Goal: Task Accomplishment & Management: Use online tool/utility

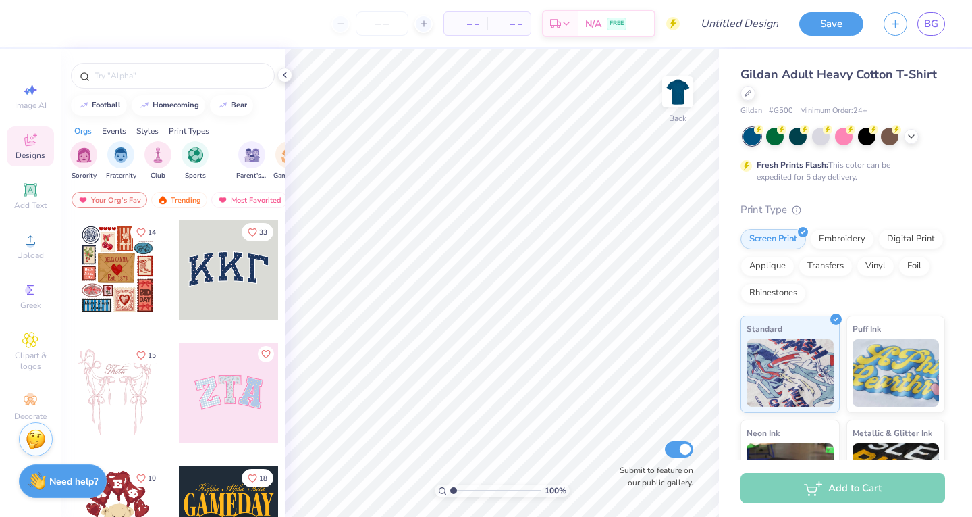
click at [30, 255] on span "Upload" at bounding box center [30, 255] width 27 height 11
click at [24, 251] on span "Upload" at bounding box center [30, 255] width 27 height 11
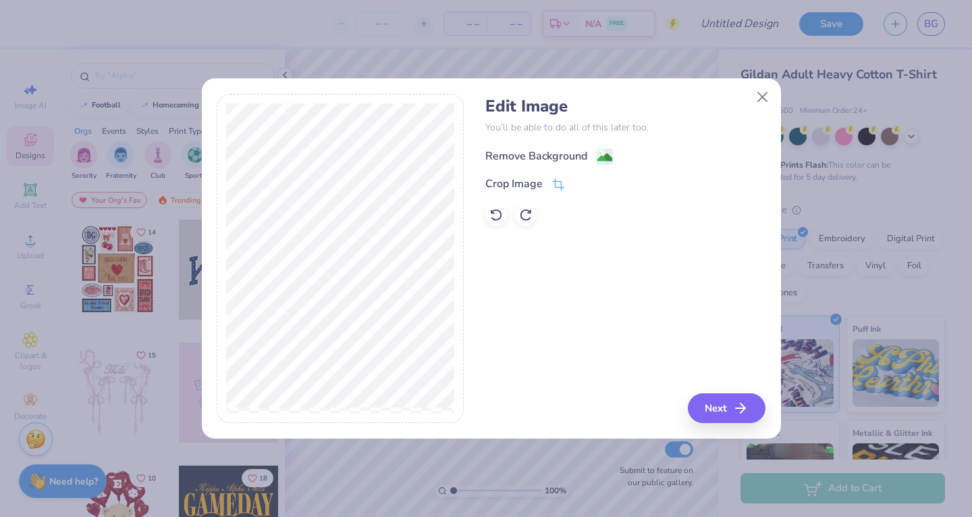
click at [593, 157] on div "Remove Background" at bounding box center [550, 156] width 128 height 17
click at [746, 405] on polyline "button" at bounding box center [747, 407] width 5 height 9
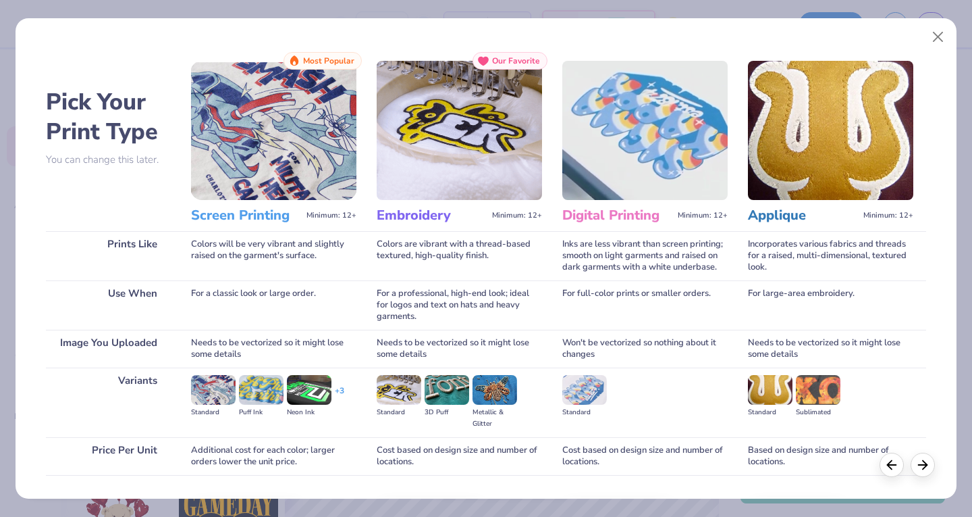
scroll to position [89, 0]
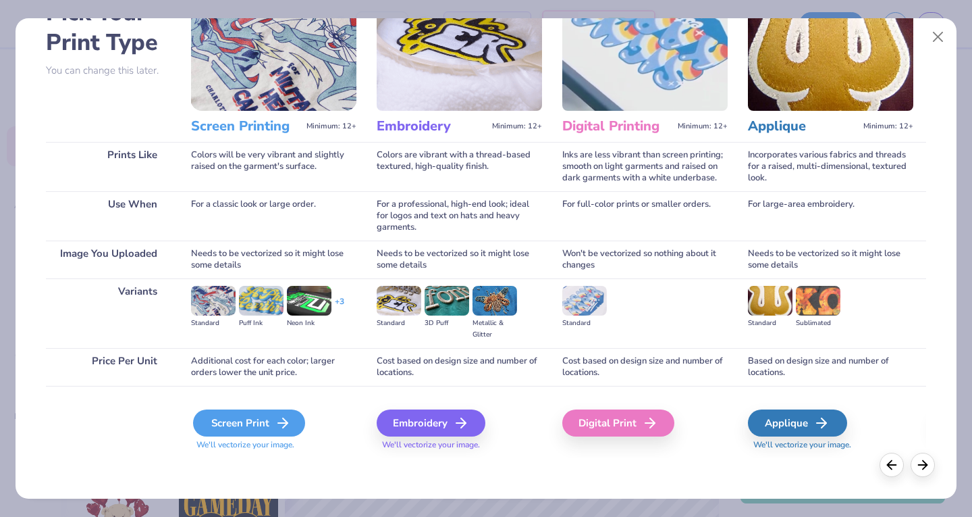
click at [275, 415] on icon at bounding box center [283, 423] width 16 height 16
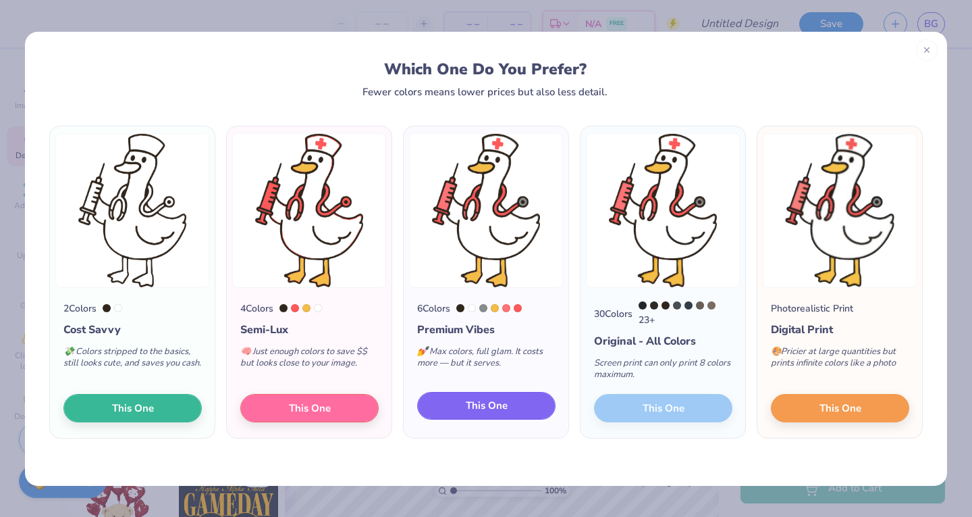
click at [485, 407] on span "This One" at bounding box center [487, 406] width 42 height 16
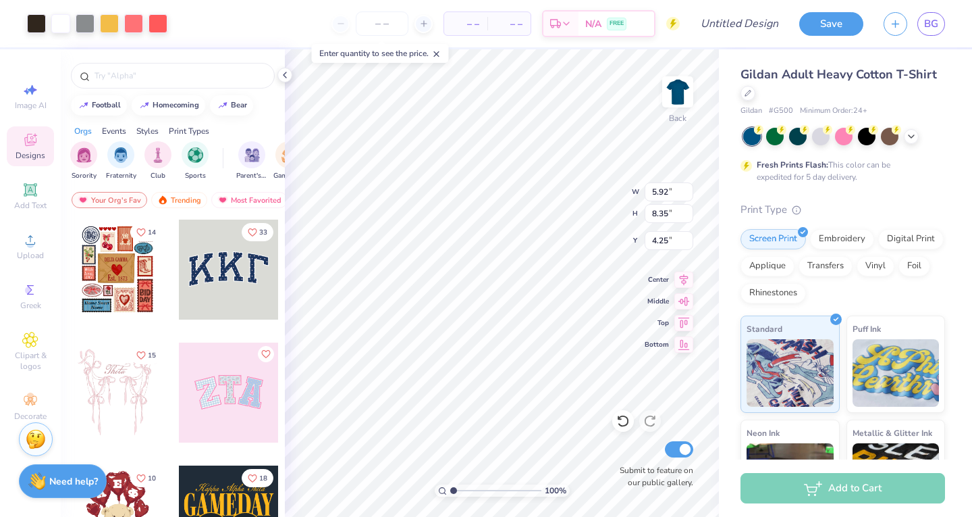
type input "5.92"
type input "8.35"
type input "1.38"
type input "1.94"
type input "1.52"
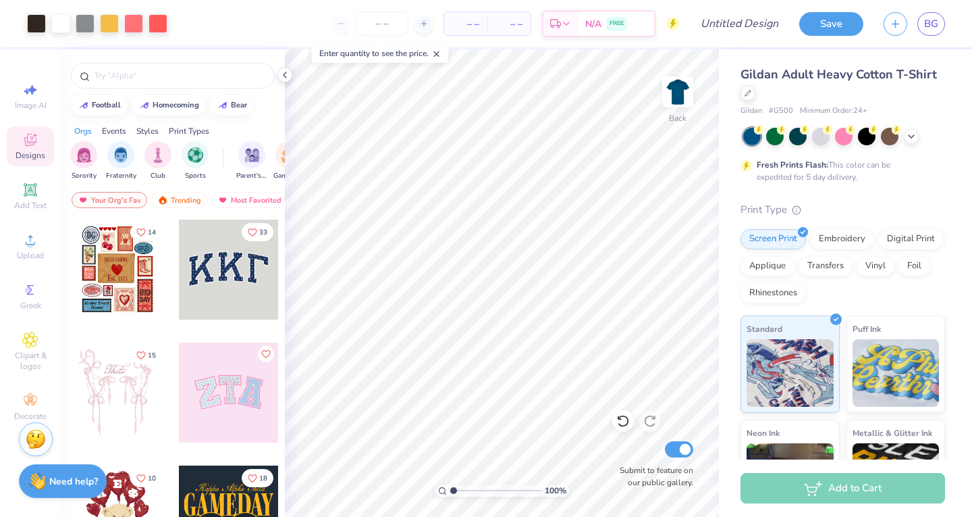
click at [24, 200] on span "Add Text" at bounding box center [30, 205] width 32 height 11
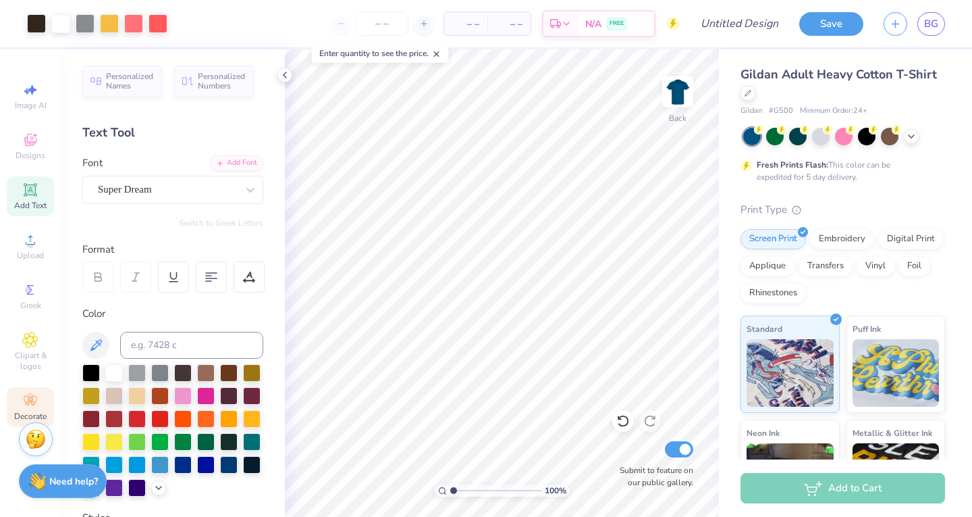
click at [32, 396] on circle at bounding box center [29, 395] width 7 height 7
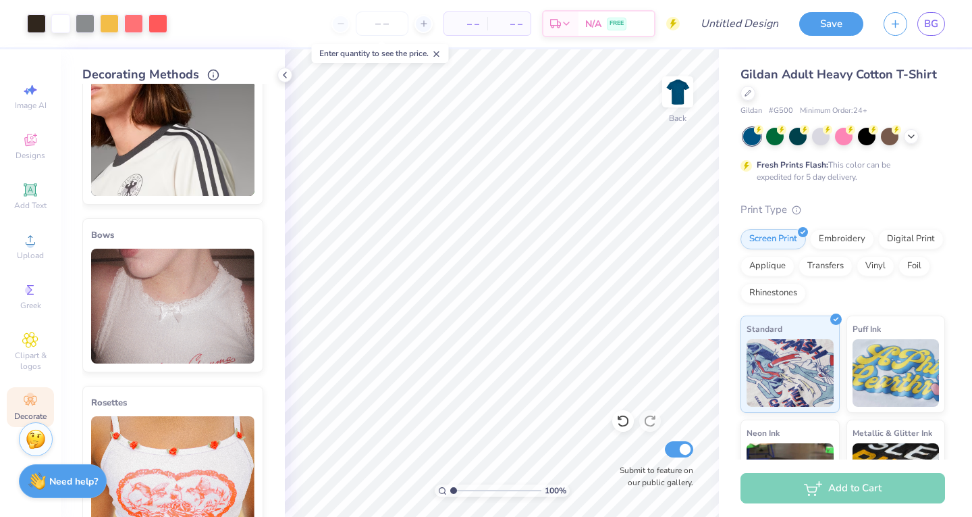
scroll to position [0, 0]
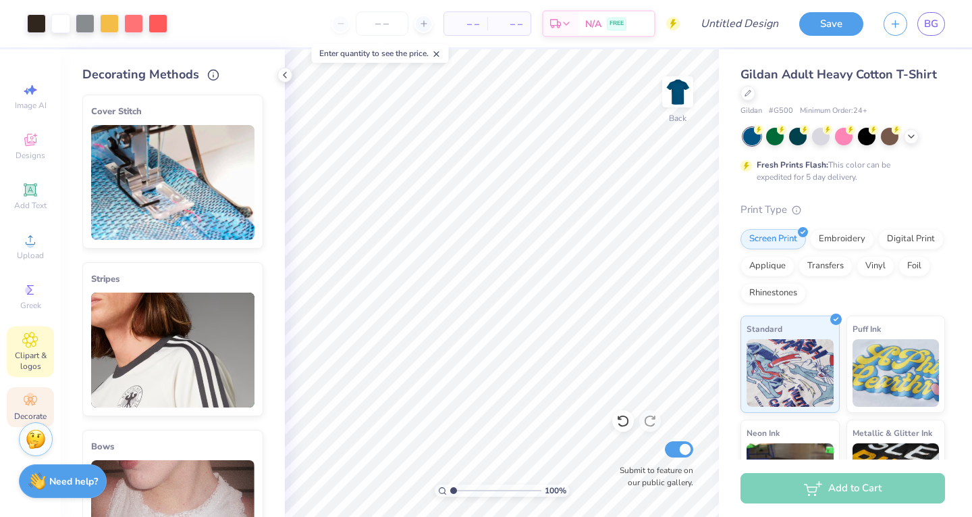
click at [32, 351] on span "Clipart & logos" at bounding box center [30, 361] width 47 height 22
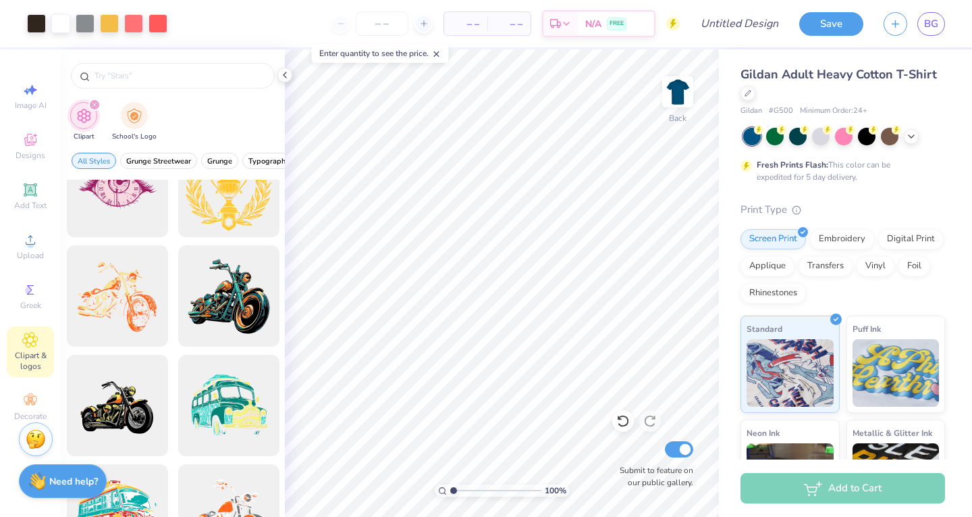
scroll to position [1127, 0]
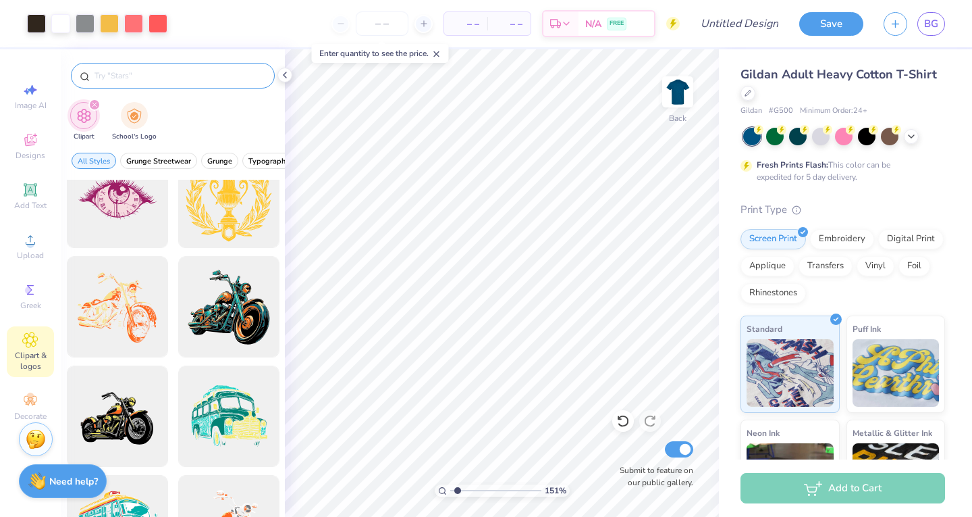
type input "1.48904080668687"
type input "1.65"
type input "2.33"
click at [172, 75] on input "text" at bounding box center [179, 76] width 173 height 14
type input "cross"
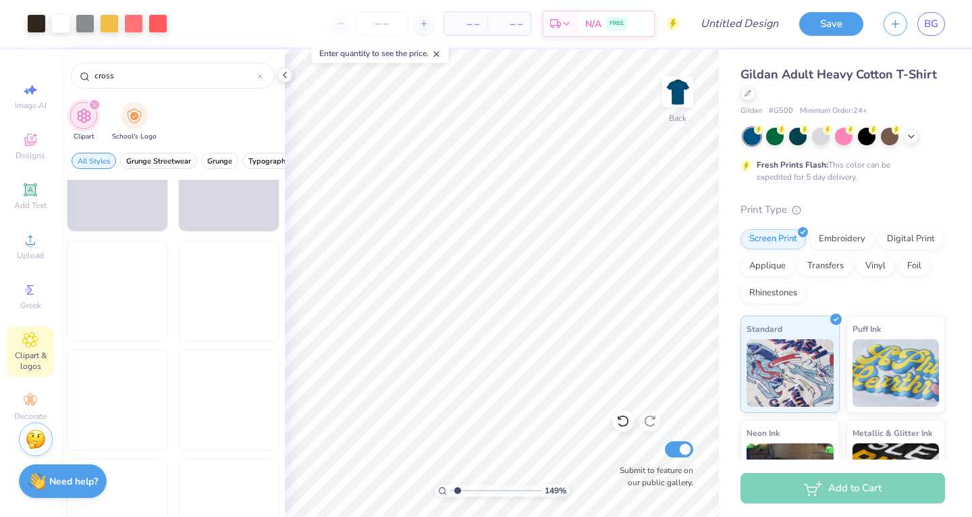
scroll to position [2237, 0]
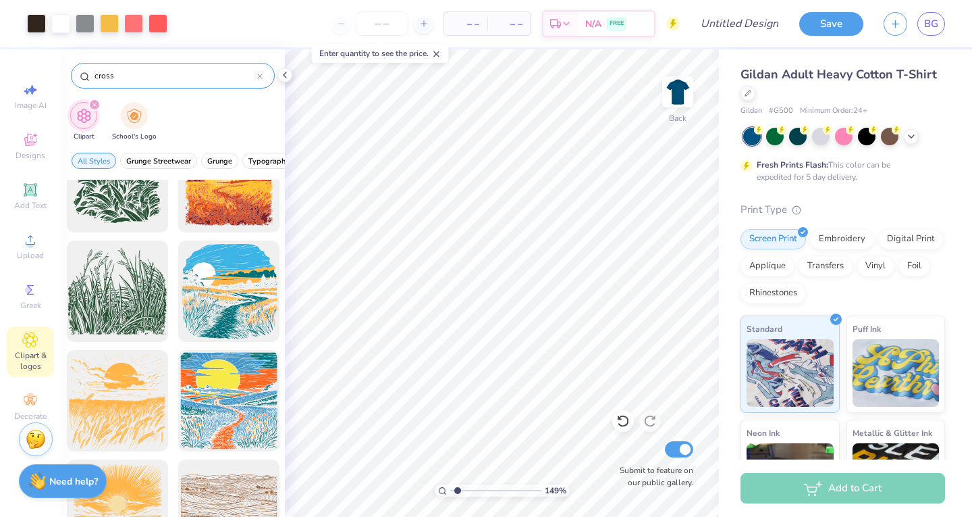
click at [259, 80] on div at bounding box center [259, 76] width 5 height 12
type input "hearet"
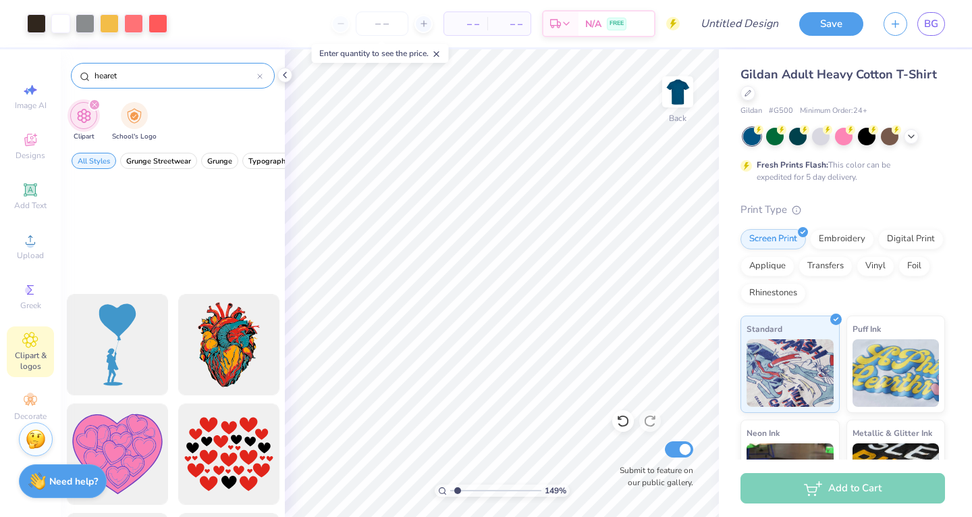
scroll to position [4078, 0]
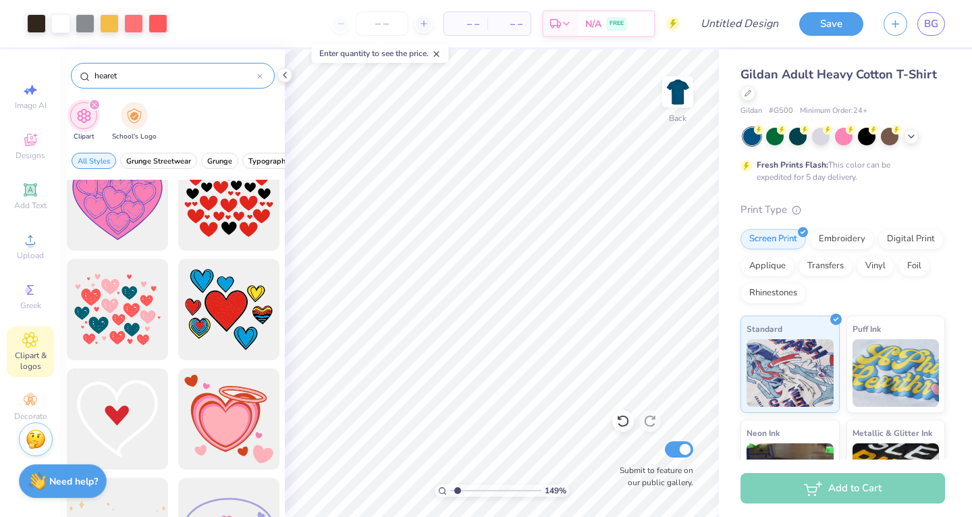
click at [261, 72] on div at bounding box center [259, 76] width 5 height 12
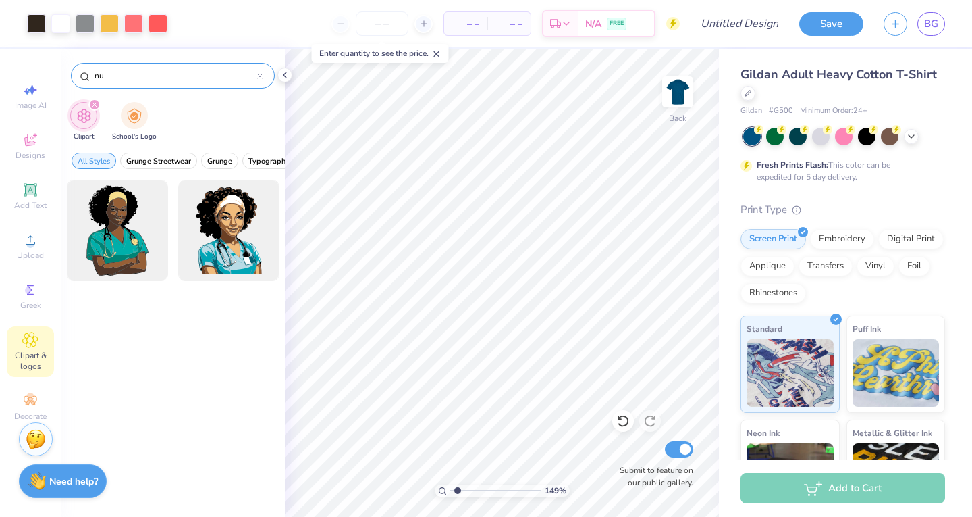
type input "n"
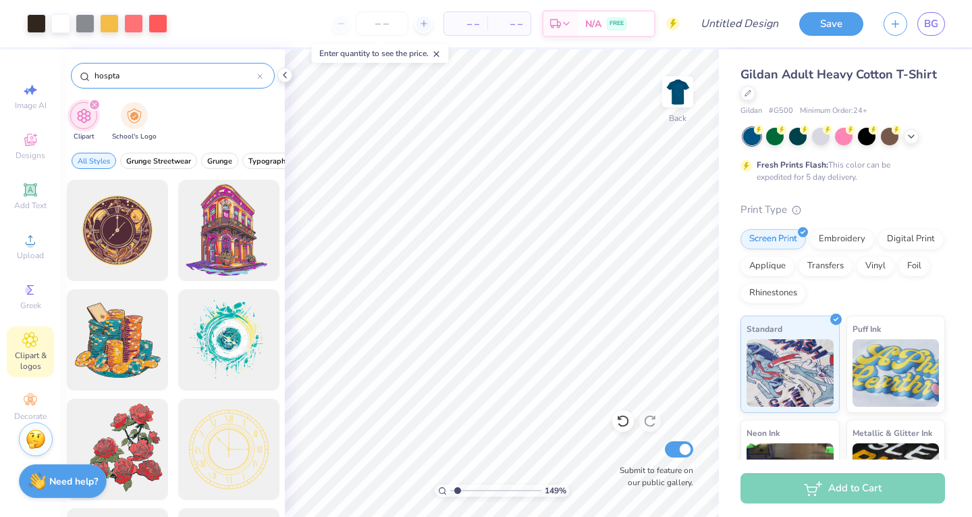
type input "hosptal"
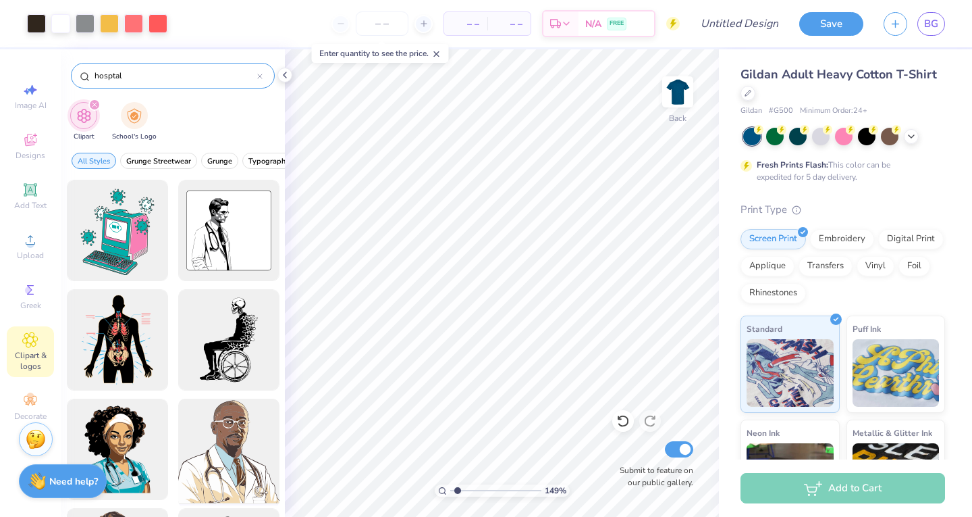
scroll to position [209, 0]
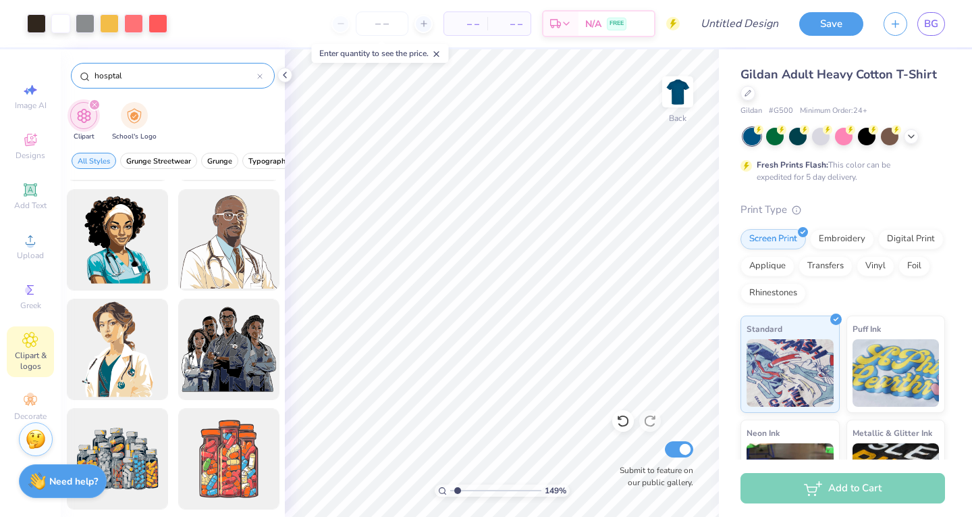
click at [261, 76] on icon at bounding box center [259, 76] width 5 height 5
type input "medical"
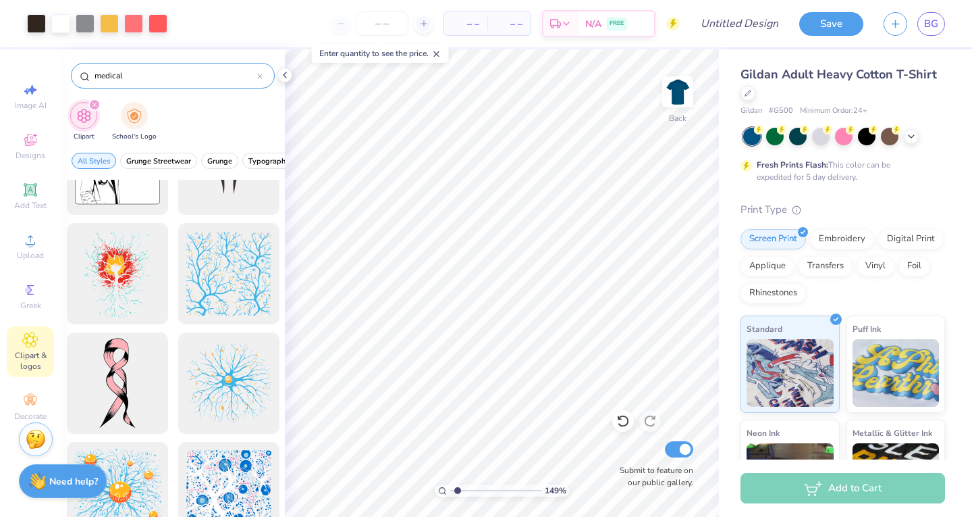
scroll to position [0, 0]
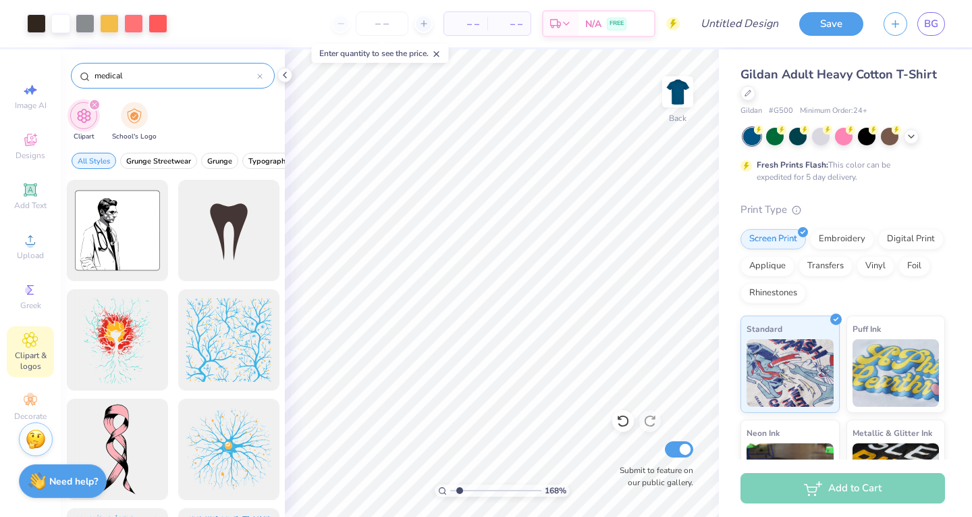
type input "1.7020264316862"
click at [260, 75] on icon at bounding box center [259, 76] width 5 height 5
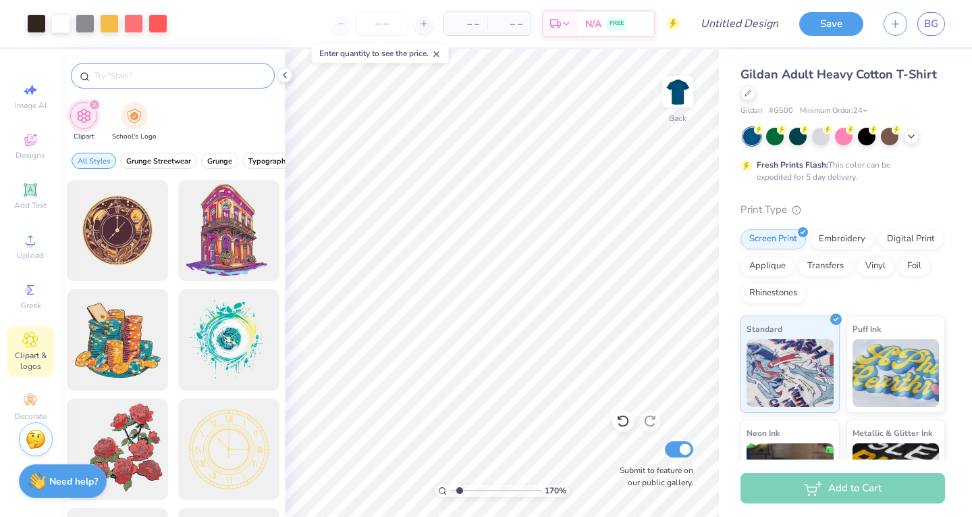
click at [219, 72] on input "text" at bounding box center [179, 76] width 173 height 14
type input "cross"
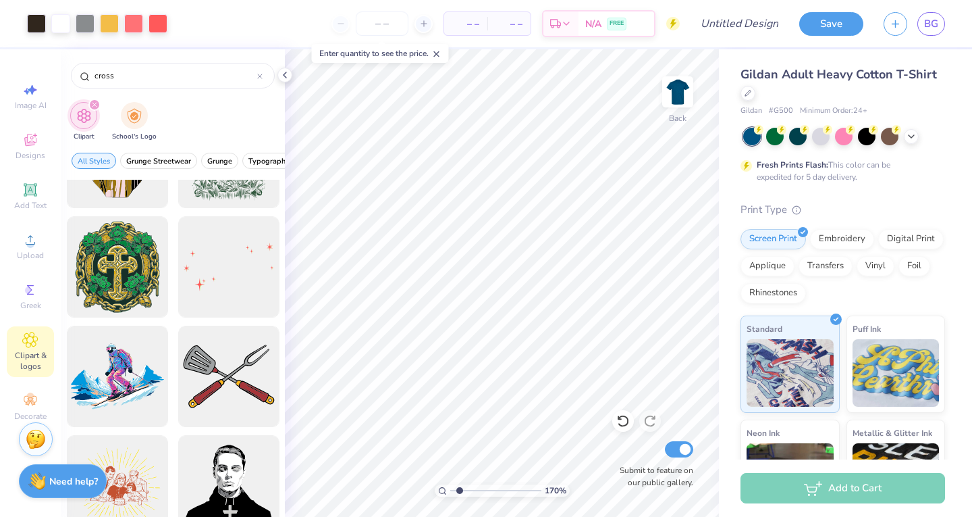
scroll to position [1605, 0]
click at [219, 280] on div at bounding box center [228, 266] width 111 height 111
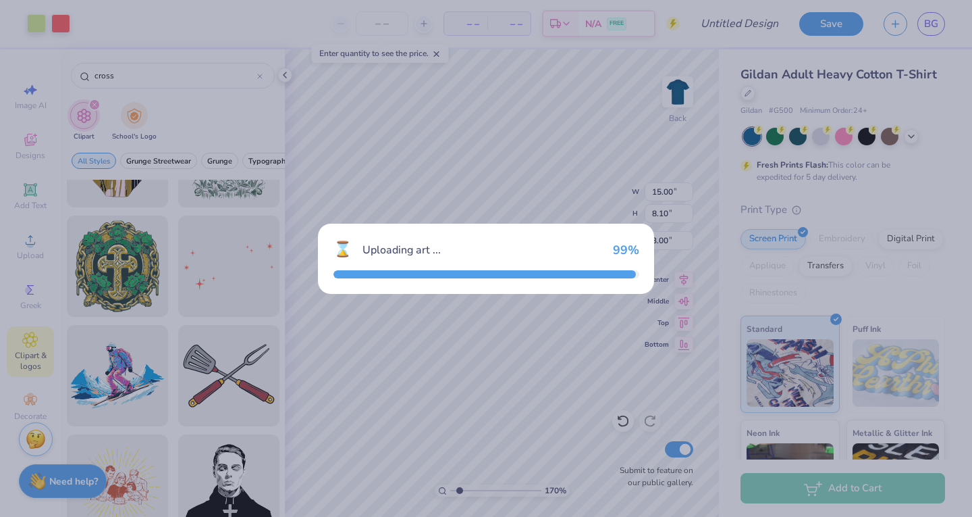
type input "1.7020264316862"
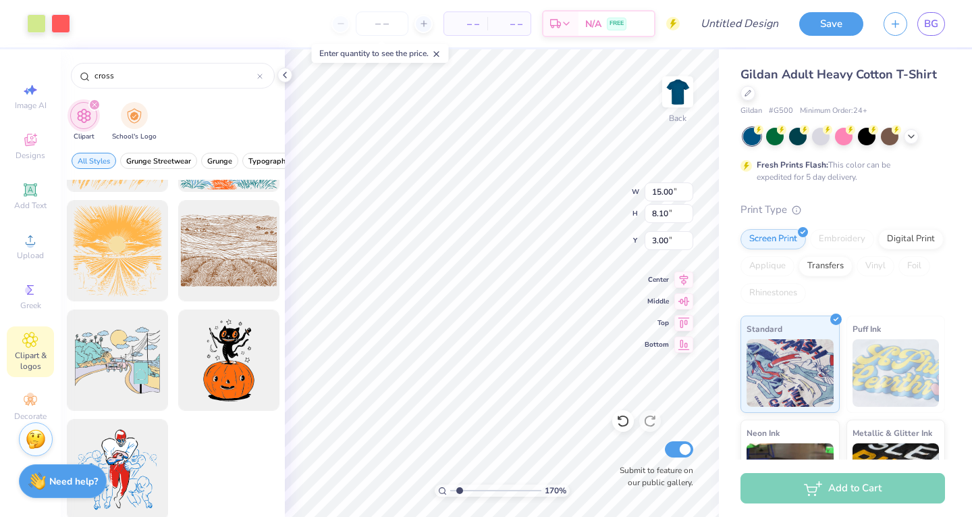
scroll to position [2507, 0]
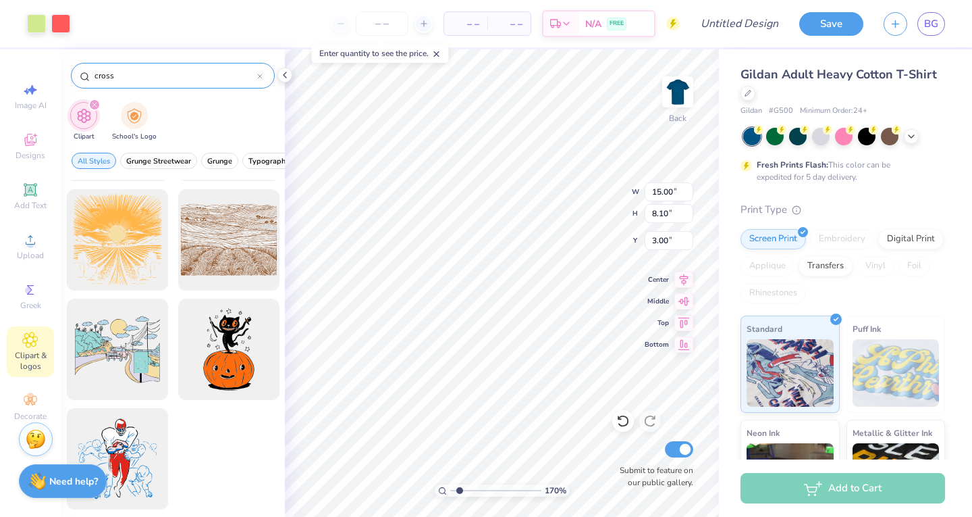
click at [260, 74] on icon at bounding box center [259, 76] width 5 height 5
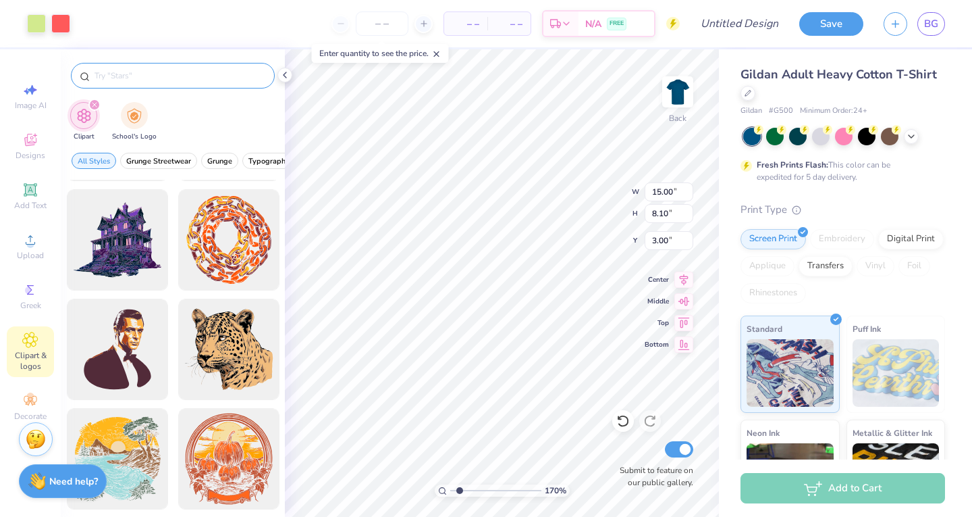
type input "1.7020264316862"
click at [259, 74] on input "text" at bounding box center [179, 76] width 173 height 14
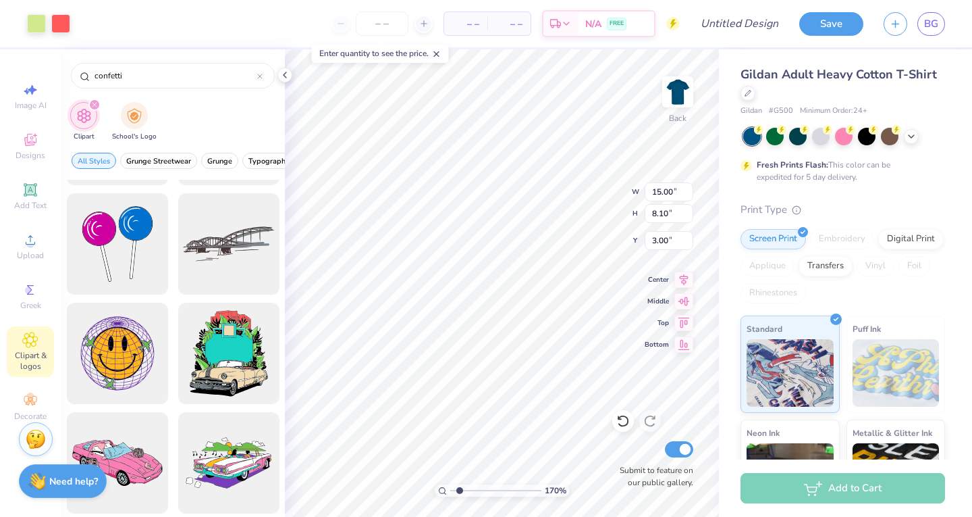
scroll to position [647, 0]
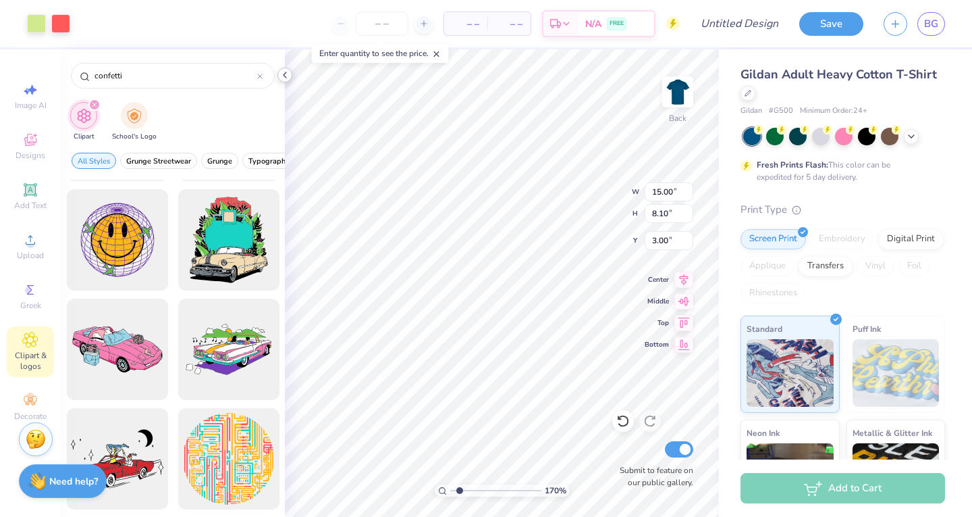
type input "confetti"
click at [284, 80] on icon at bounding box center [285, 75] width 11 height 11
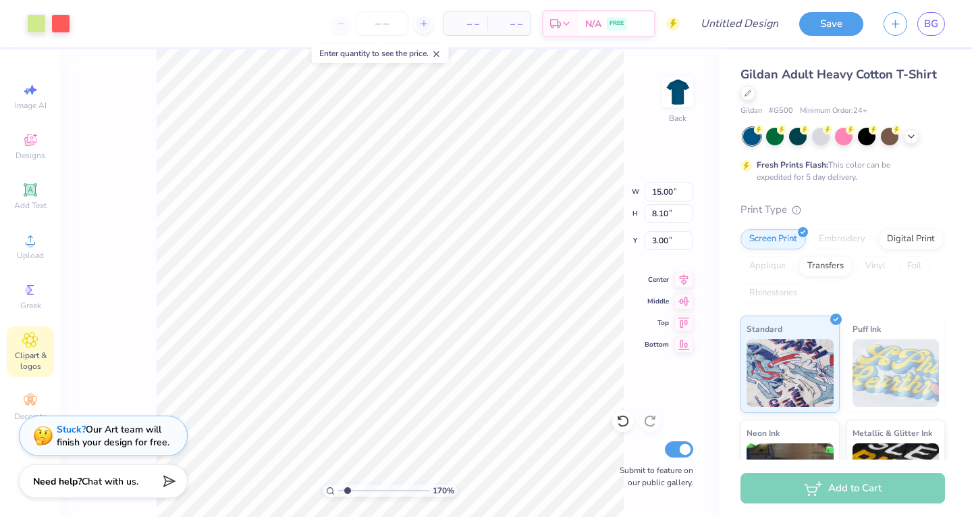
type input "1.7020264316862"
type input "2.13"
type input "1.15"
type input "1.7020264316862"
type input "1.85"
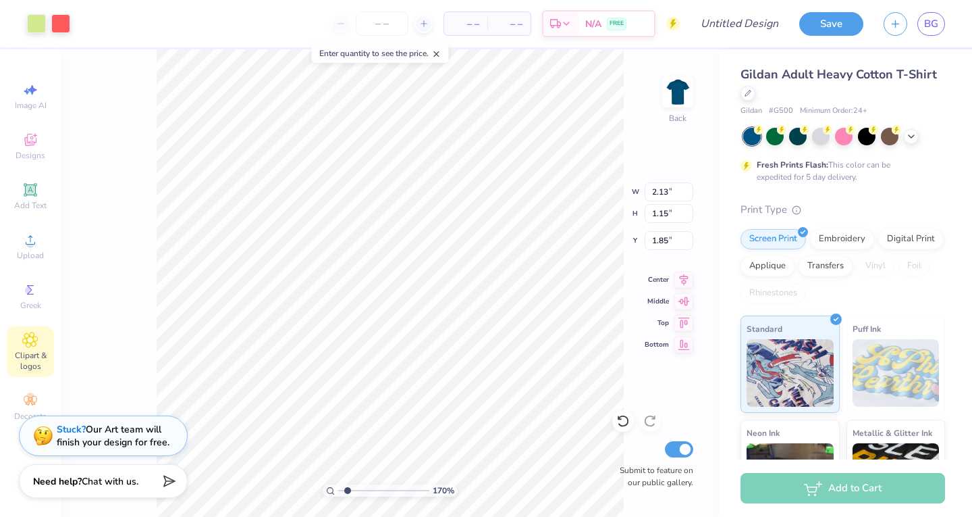
type input "1.7020264316862"
type input "2.58"
type input "1.39"
type input "1.7020264316862"
type input "1.82"
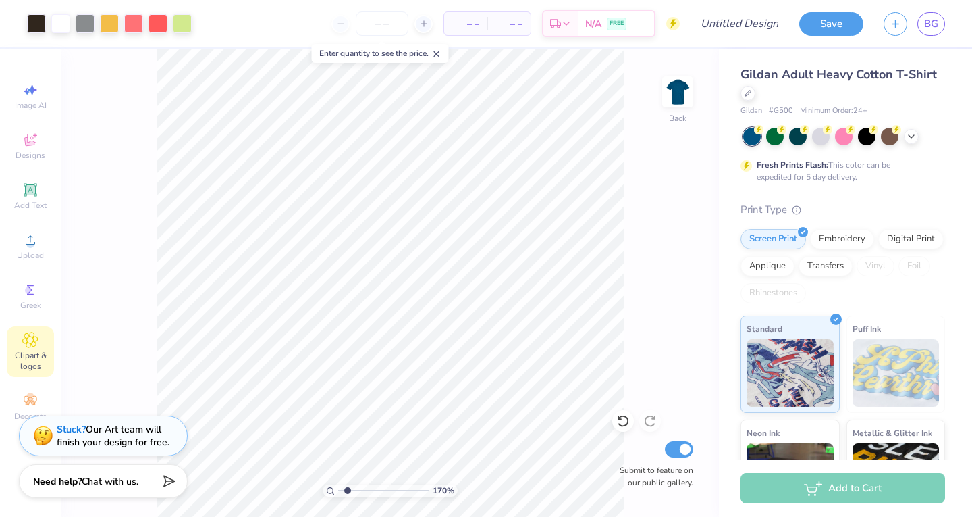
click at [439, 54] on line at bounding box center [436, 54] width 5 height 5
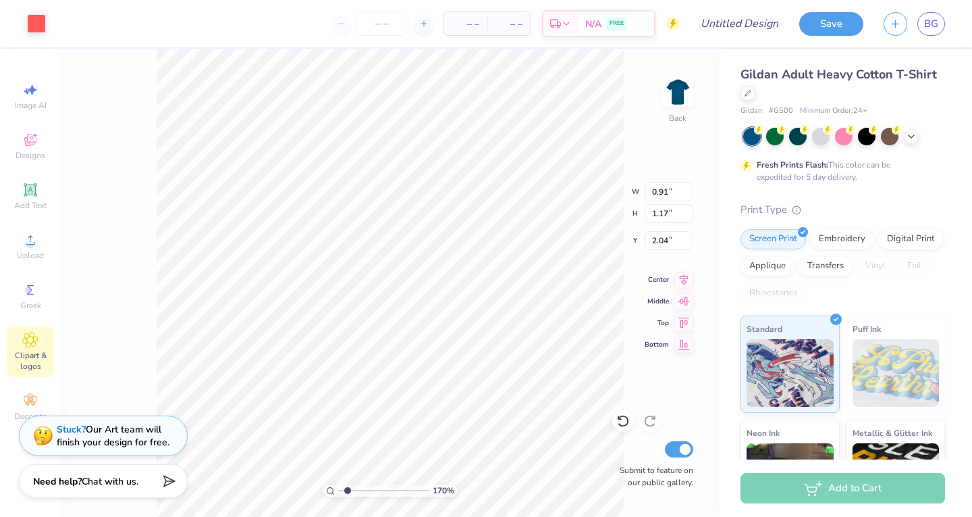
type input "1.7020264316862"
type input "1.65"
type input "2.33"
type input "1.52"
type input "1.7020264316862"
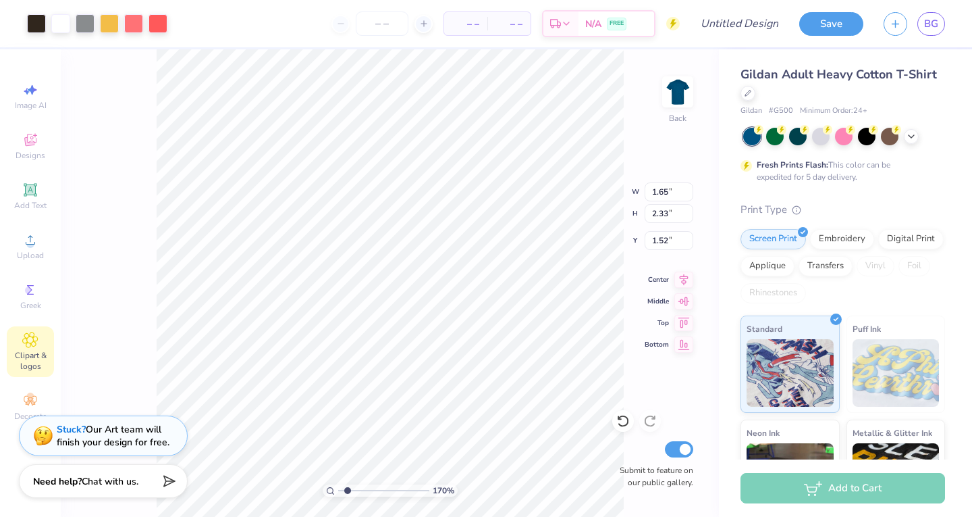
type input "1.47"
type input "1.7020264316862"
type input "1.45"
type input "1.43"
type input "1.19"
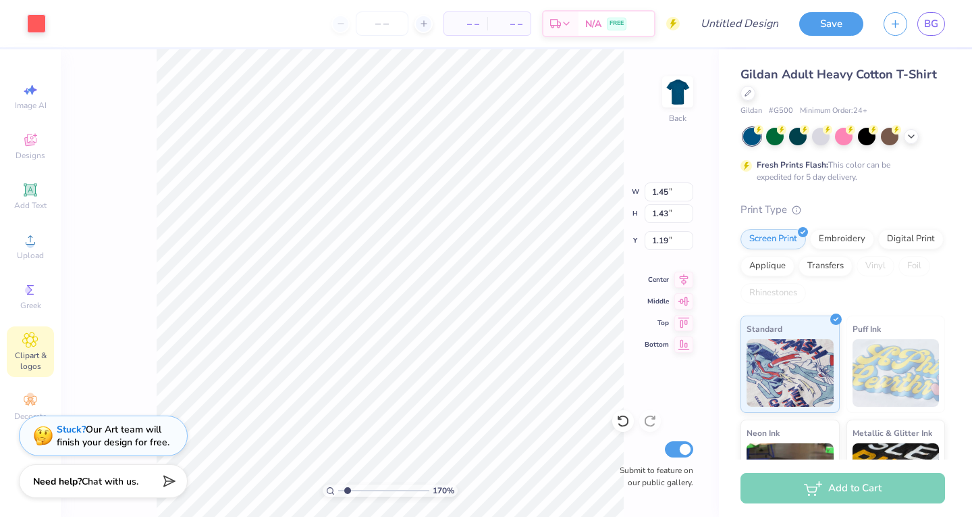
type input "1.7020264316862"
type input "1.65"
type input "2.33"
type input "1.47"
type input "1.7020264316862"
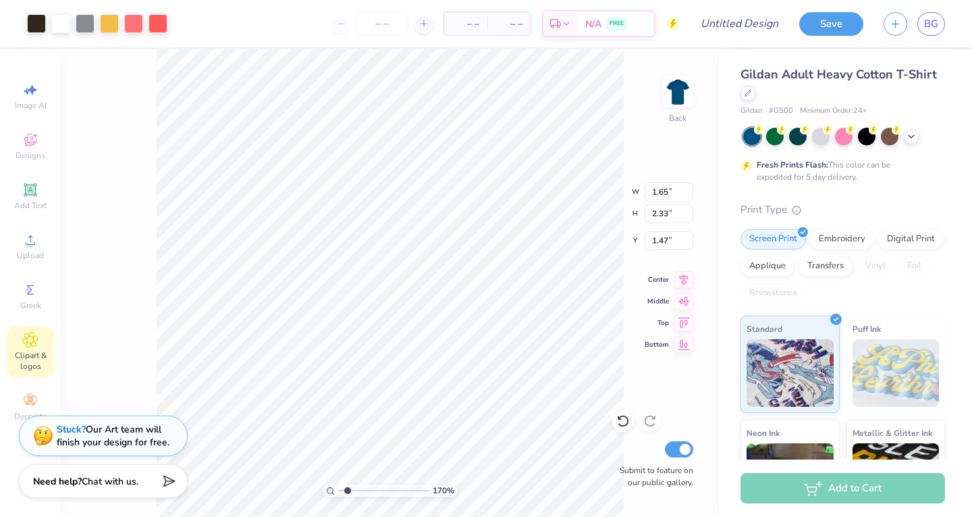
type input "4.39"
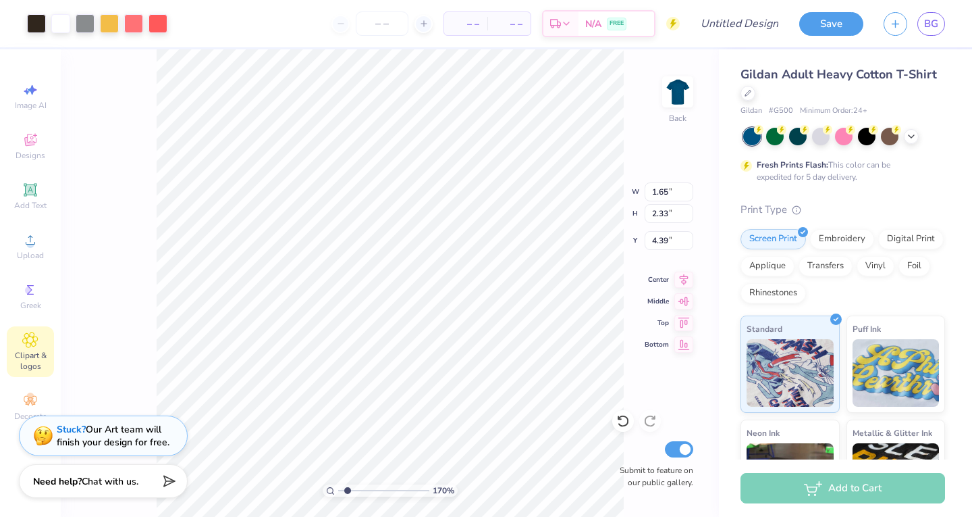
type input "1.7020264316862"
type input "1.59"
click at [27, 351] on span "Clipart & logos" at bounding box center [30, 361] width 47 height 22
type input "1.7020264316862"
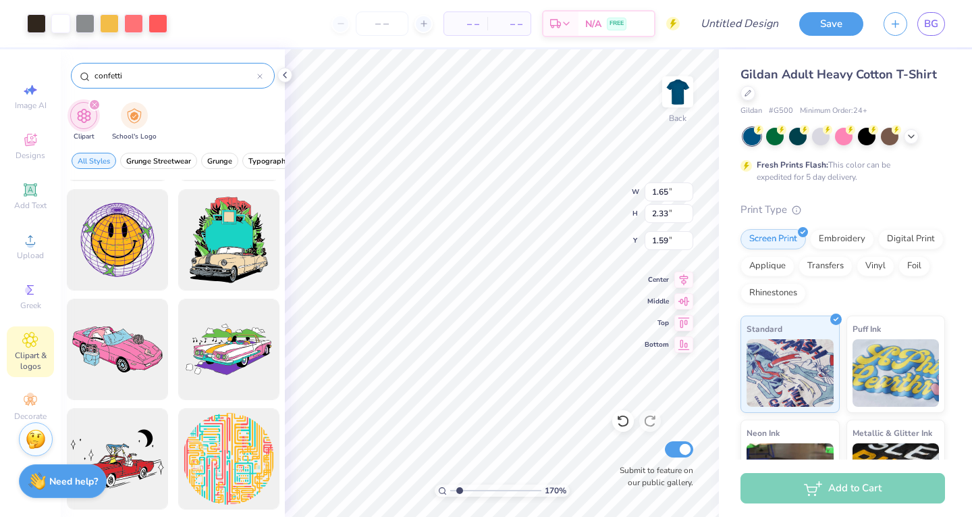
click at [257, 78] on input "confetti" at bounding box center [175, 76] width 164 height 14
click at [261, 77] on icon at bounding box center [260, 76] width 4 height 4
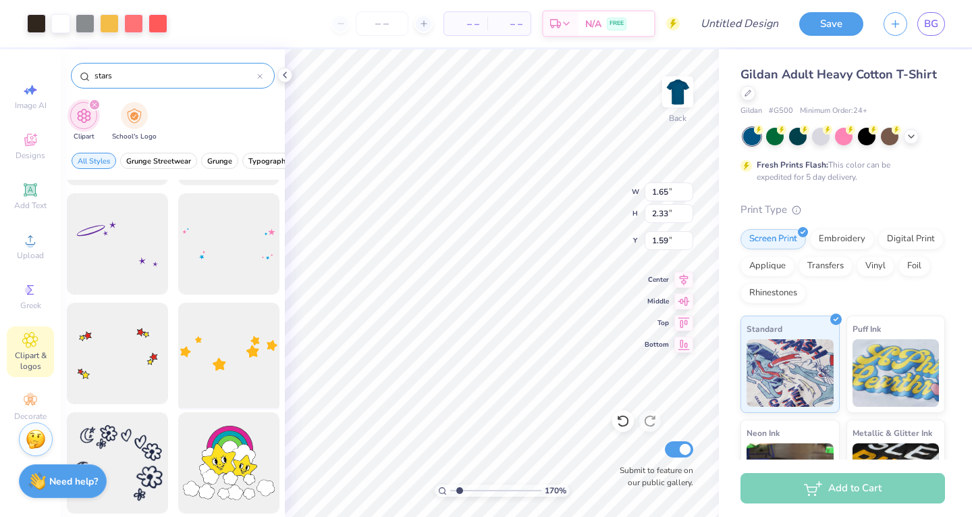
scroll to position [204, 0]
type input "stars"
click at [237, 261] on div at bounding box center [228, 245] width 111 height 111
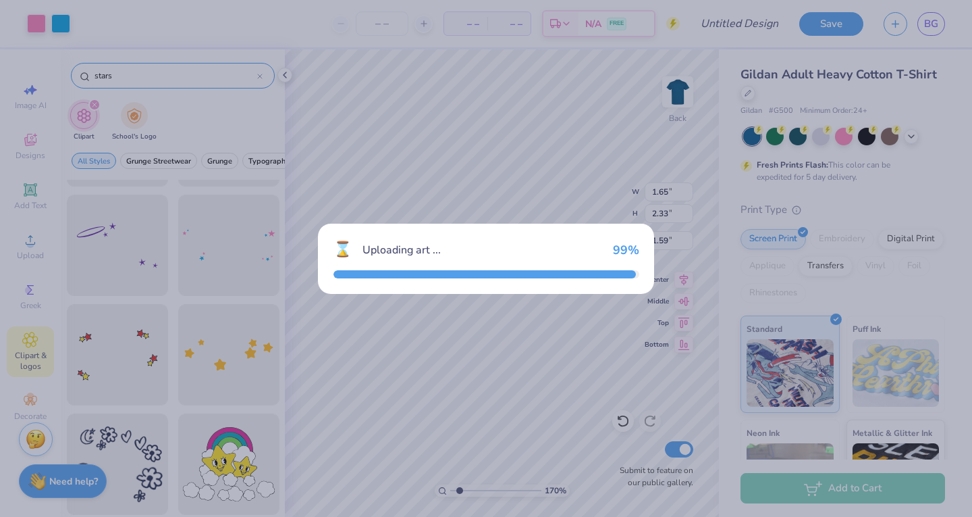
type input "1.7020264316862"
type input "15.00"
type input "5.15"
type input "3.00"
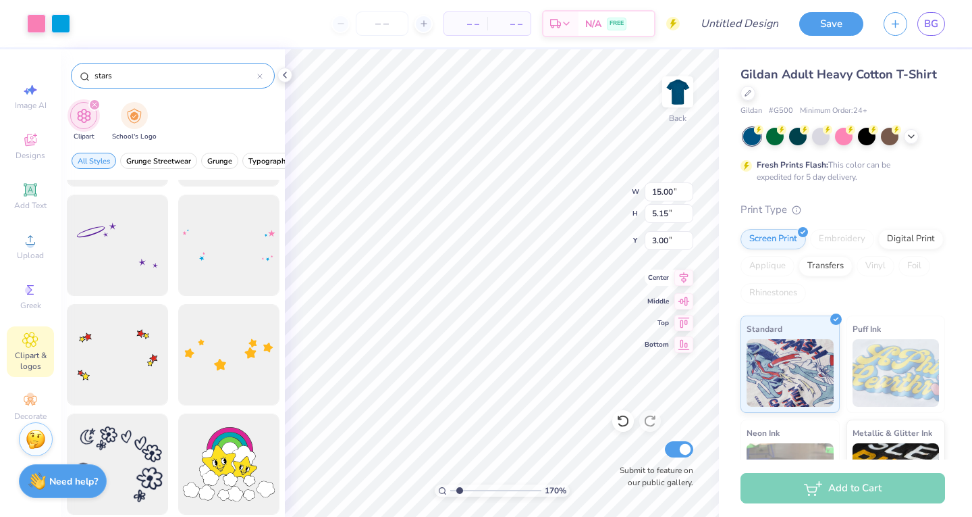
type input "1.7020264316862"
type input "3.21"
type input "1.10"
type input "1.7020264316862"
type input "1.90"
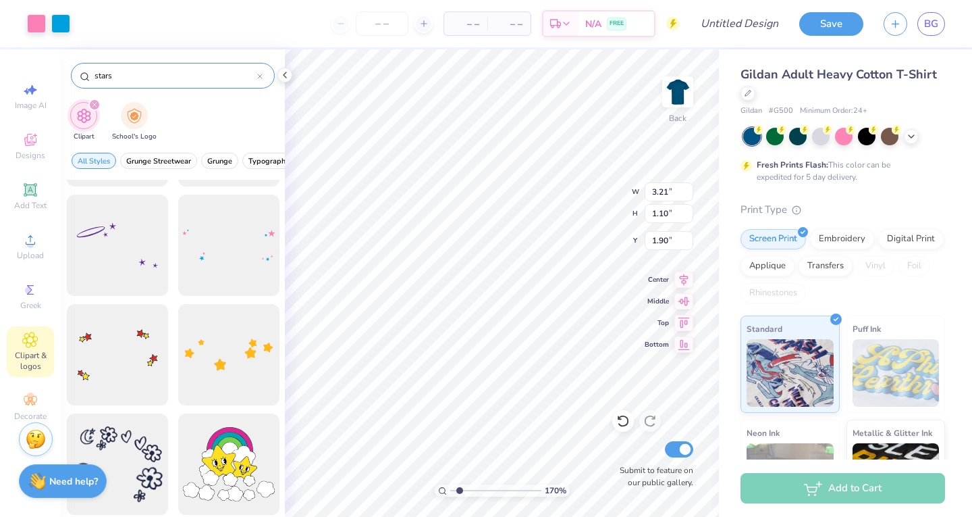
type input "1.7020264316862"
type input "3.42"
type input "1.17"
type input "1.7020264316862"
type input "1.47"
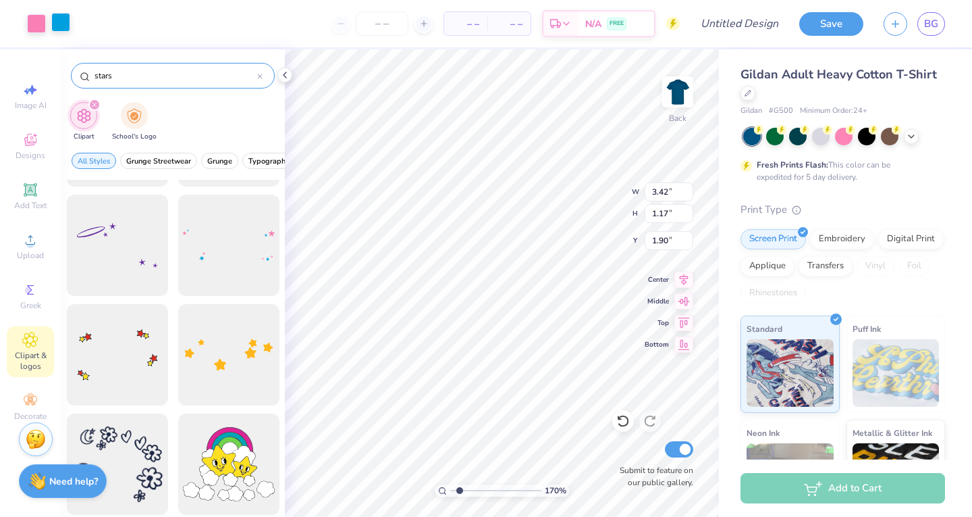
click at [58, 24] on div at bounding box center [60, 22] width 19 height 19
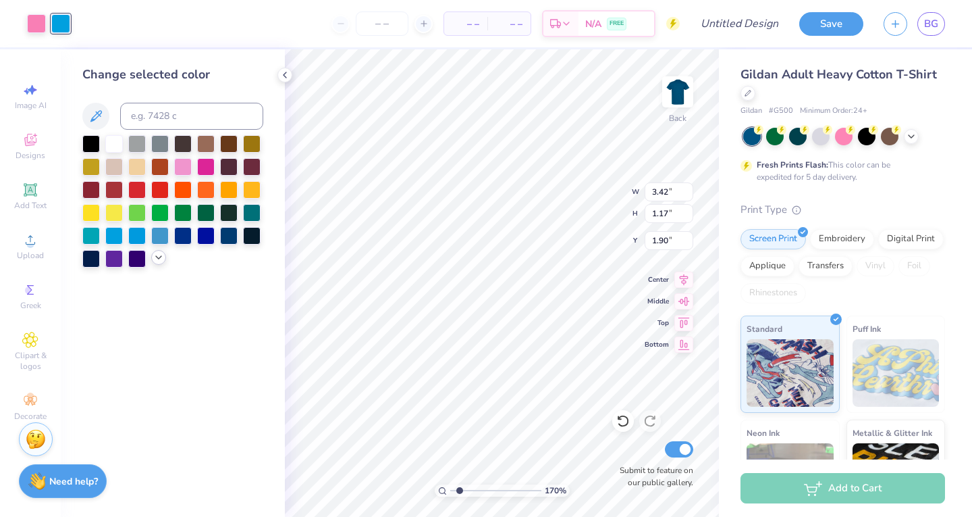
click at [157, 257] on icon at bounding box center [158, 257] width 11 height 11
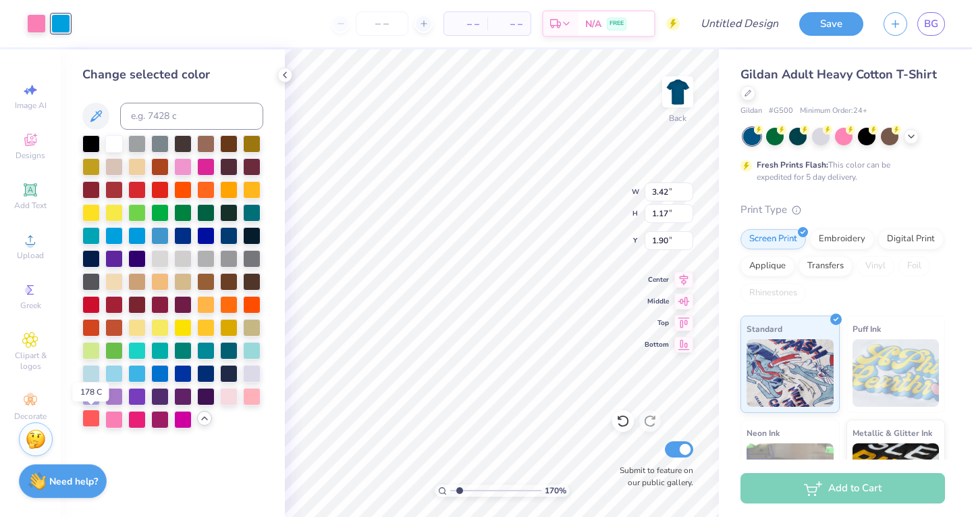
click at [94, 417] on div at bounding box center [91, 418] width 18 height 18
click at [34, 22] on div at bounding box center [36, 22] width 19 height 19
click at [97, 118] on icon at bounding box center [96, 116] width 16 height 16
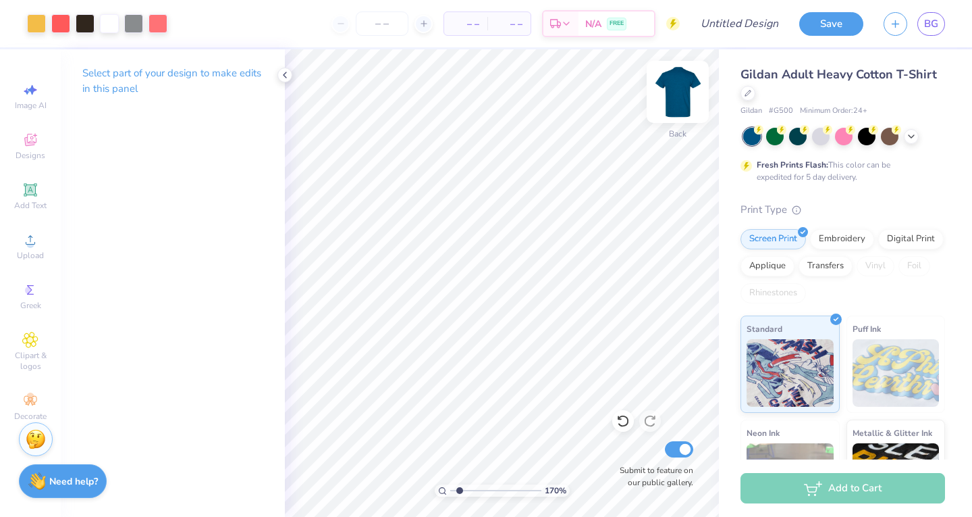
click at [683, 97] on img at bounding box center [678, 92] width 54 height 54
click at [672, 84] on img at bounding box center [678, 92] width 54 height 54
click at [686, 99] on img at bounding box center [678, 92] width 54 height 54
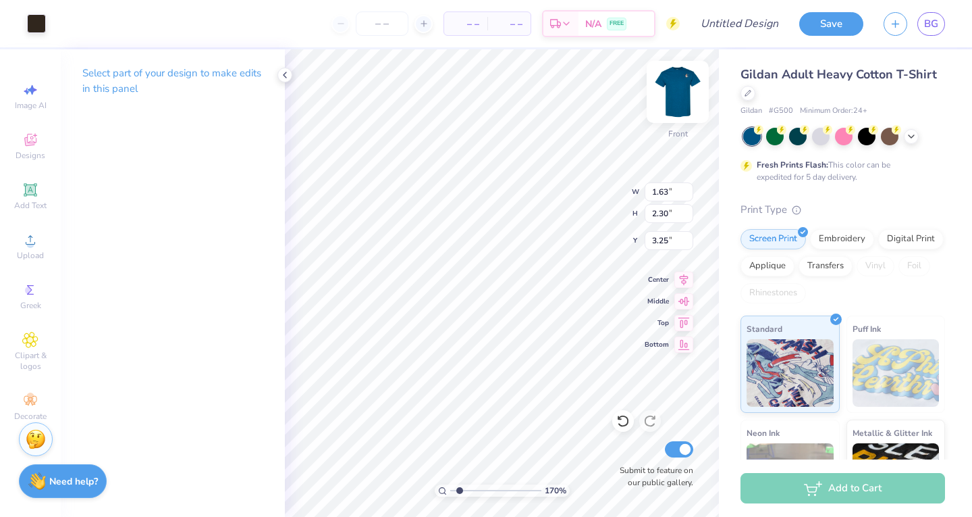
type input "1.7020264316862"
type input "7.63"
click at [683, 99] on img at bounding box center [678, 92] width 54 height 54
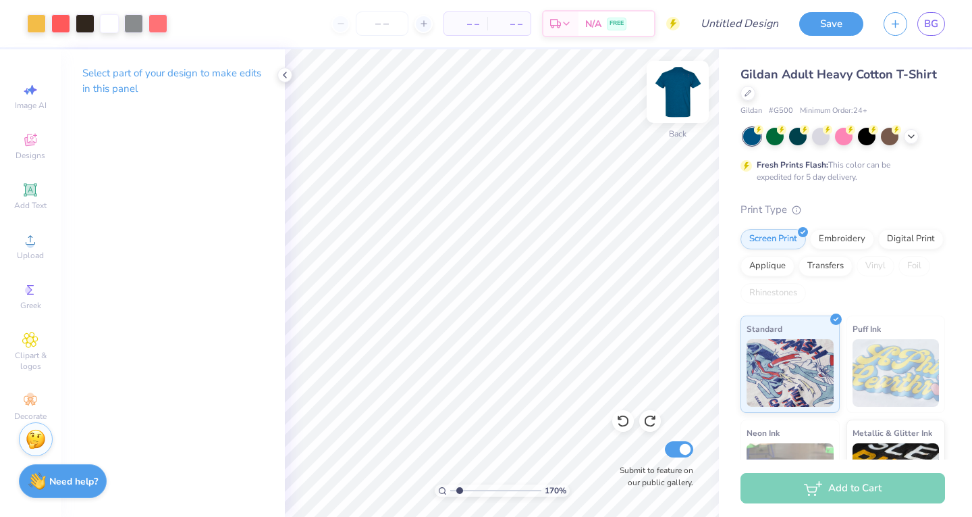
click at [675, 101] on img at bounding box center [678, 92] width 54 height 54
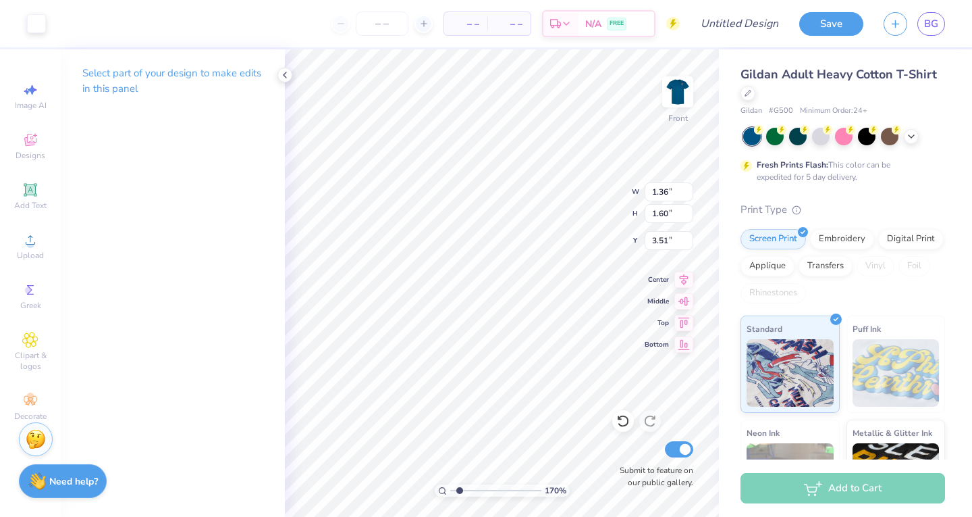
type input "1.7020264316862"
type input "6.30"
click at [685, 94] on img at bounding box center [678, 92] width 54 height 54
click at [668, 89] on img at bounding box center [678, 92] width 54 height 54
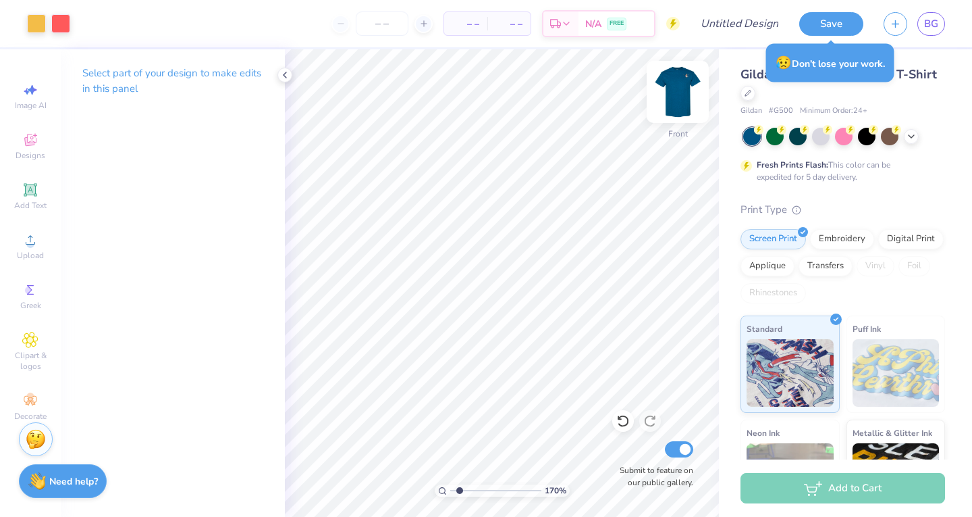
click at [687, 95] on img at bounding box center [678, 92] width 54 height 54
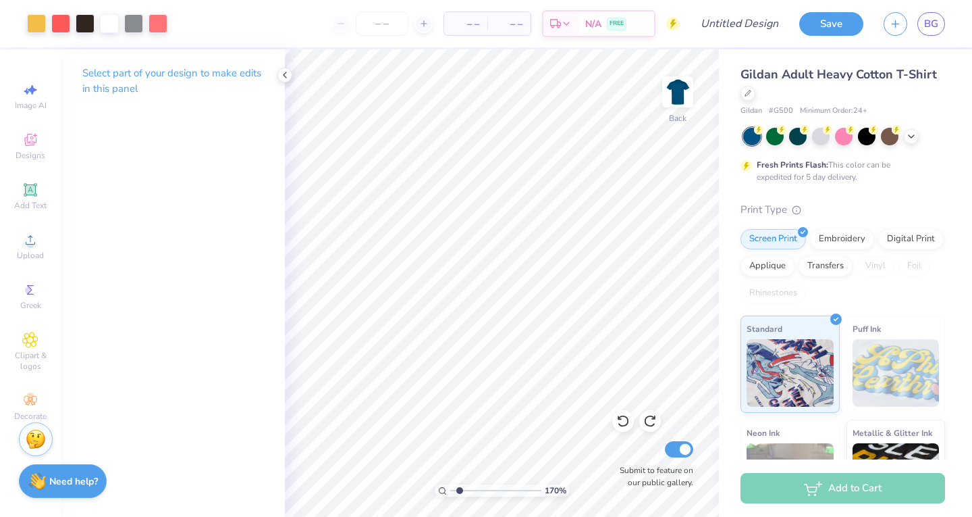
click at [893, 193] on div "Gildan Adult Heavy Cotton T-Shirt Gildan # G500 Minimum Order: 24 + Fresh Print…" at bounding box center [843, 343] width 205 height 555
click at [672, 98] on img at bounding box center [678, 92] width 54 height 54
click at [25, 251] on span "Upload" at bounding box center [30, 255] width 27 height 11
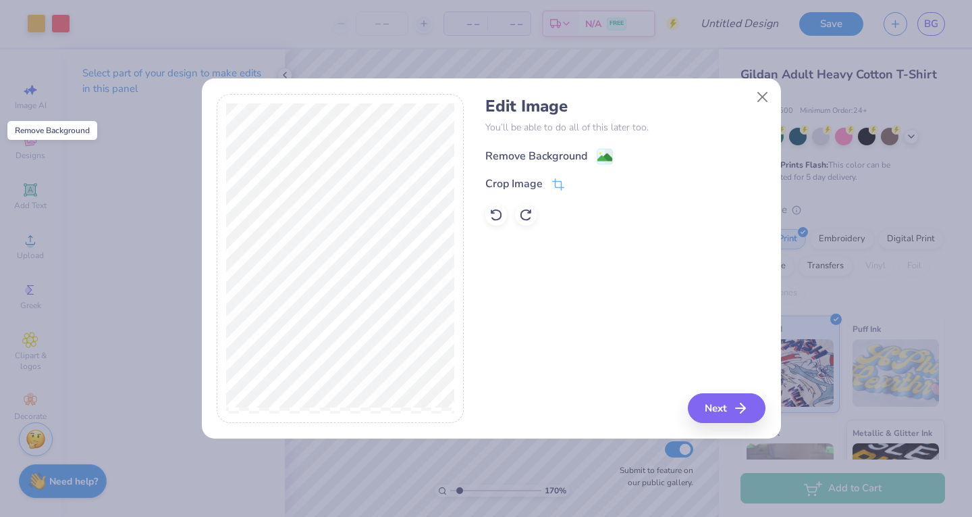
click at [604, 157] on image at bounding box center [605, 157] width 15 height 15
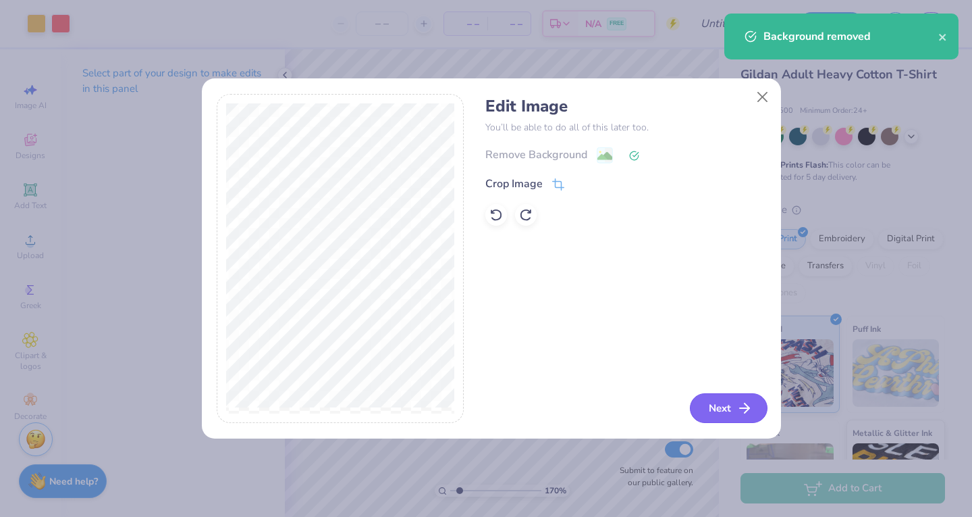
click at [710, 416] on button "Next" at bounding box center [729, 408] width 78 height 30
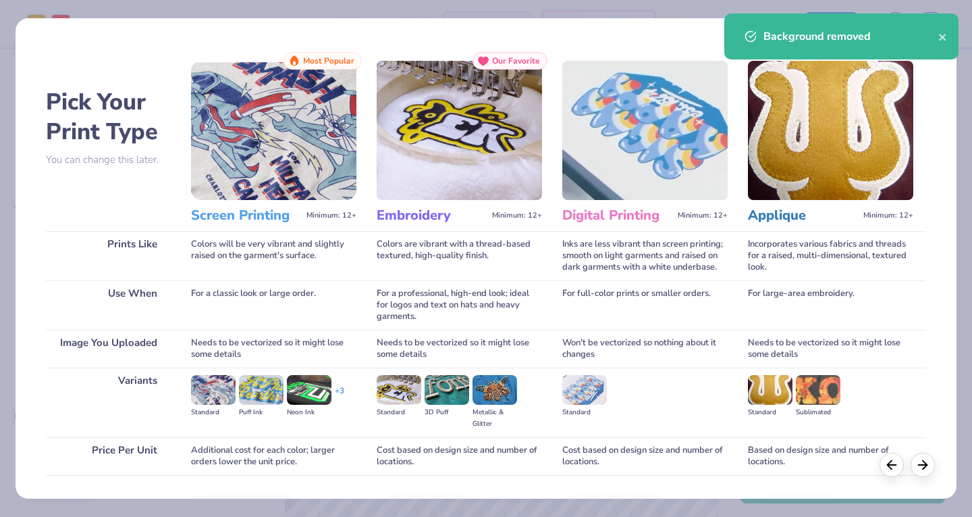
scroll to position [89, 0]
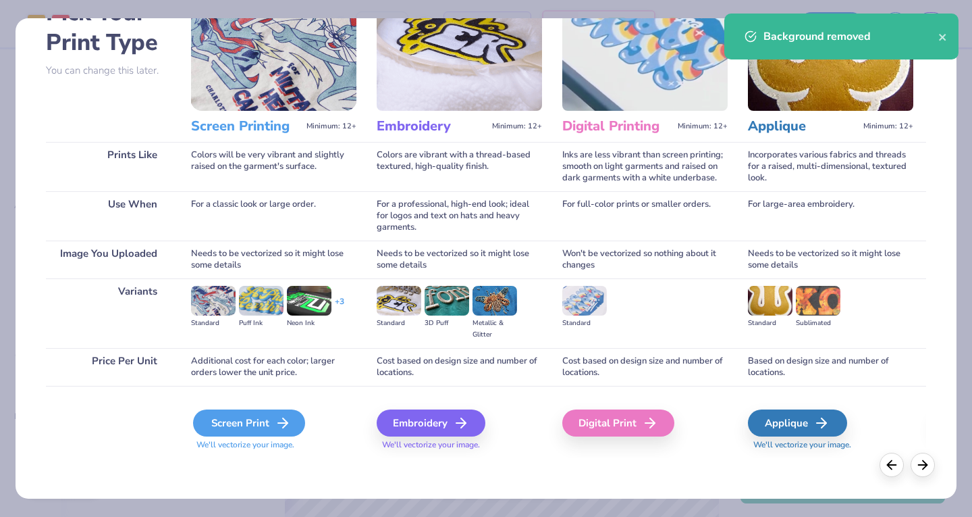
click at [276, 415] on icon at bounding box center [283, 423] width 16 height 16
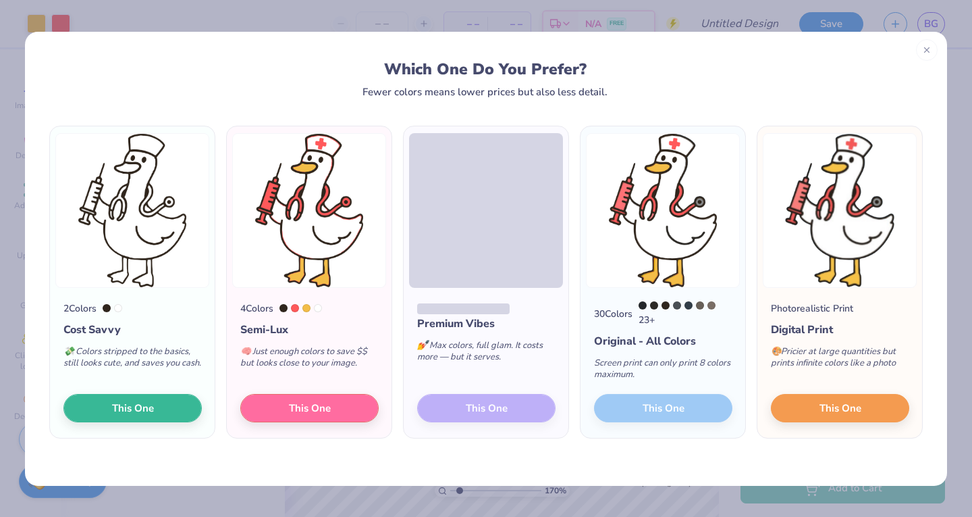
click at [639, 409] on div "30 Colors 23 + Original - All Colors Screen print can only print 8 colors maxim…" at bounding box center [663, 363] width 165 height 151
click at [351, 412] on button "This One" at bounding box center [309, 406] width 138 height 28
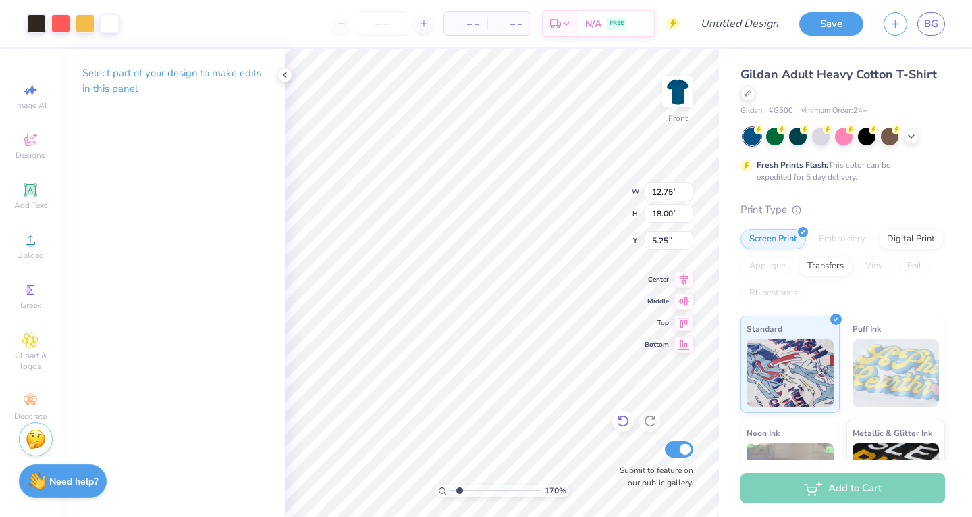
type input "1.7020264316862"
type input "8.81"
type input "12.43"
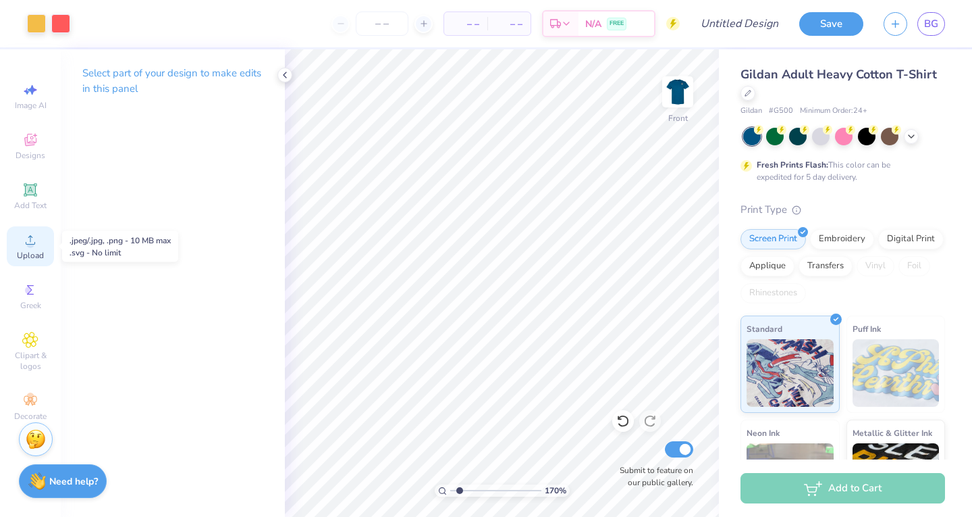
click at [20, 244] on div "Upload" at bounding box center [30, 246] width 47 height 40
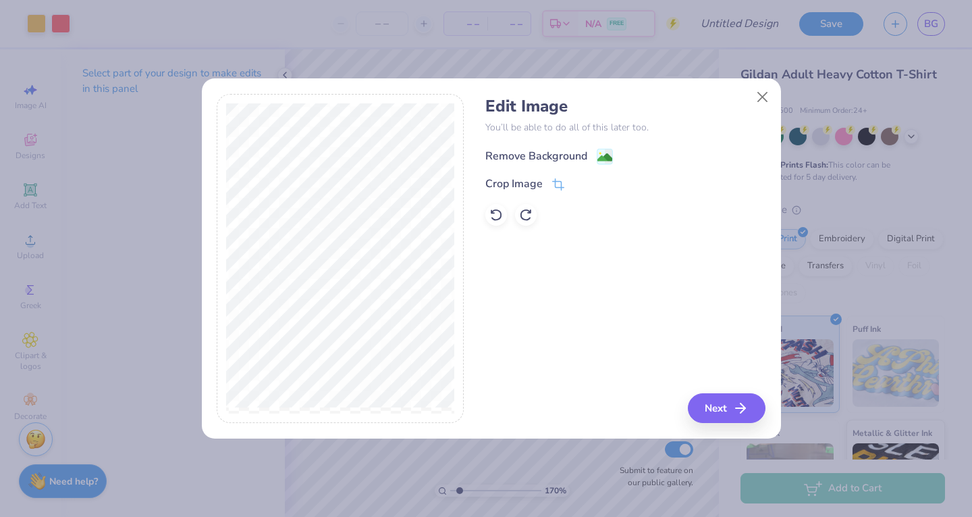
click at [608, 155] on image at bounding box center [605, 157] width 15 height 15
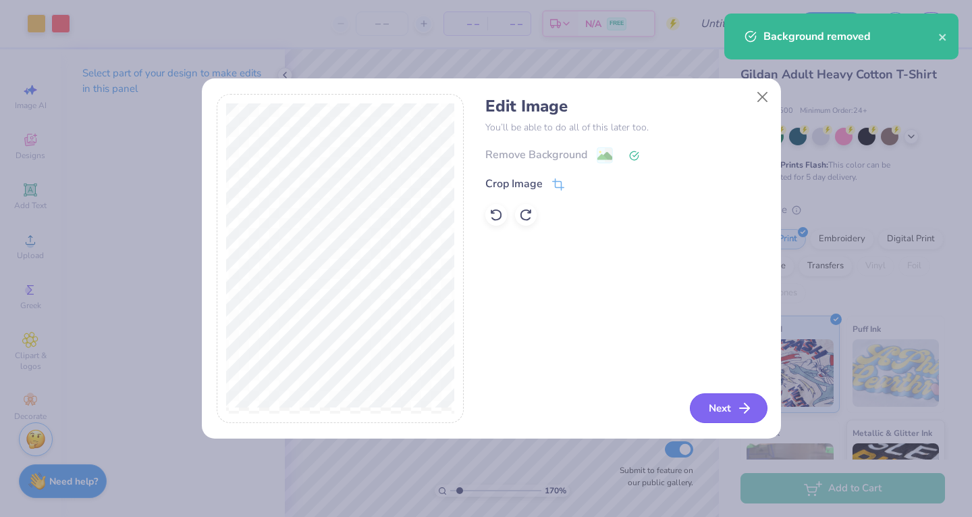
click at [704, 421] on button "Next" at bounding box center [729, 408] width 78 height 30
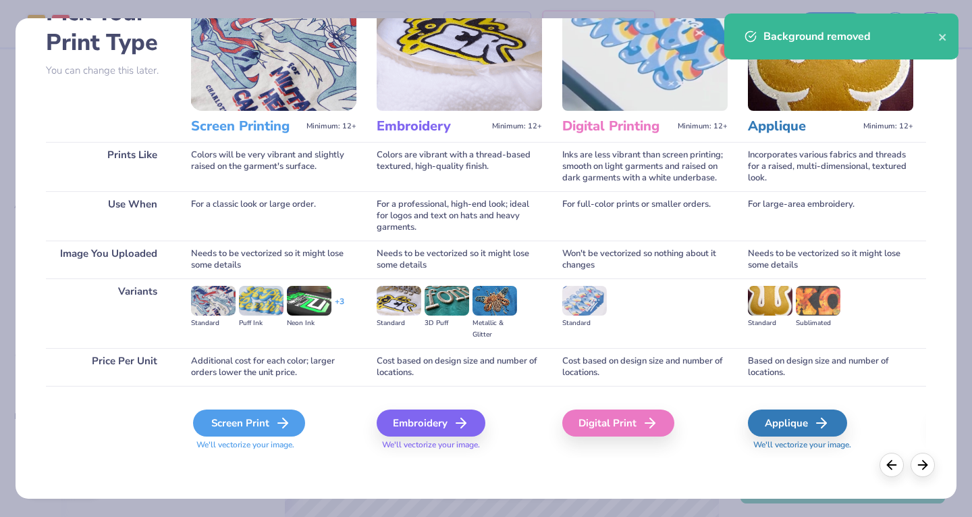
click at [217, 429] on div "Screen Print" at bounding box center [249, 422] width 112 height 27
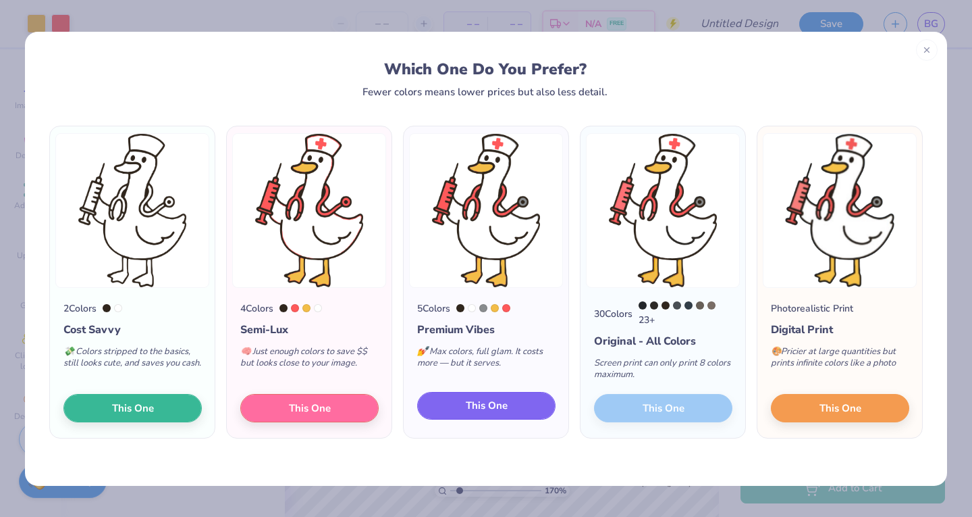
click at [448, 412] on button "This One" at bounding box center [486, 406] width 138 height 28
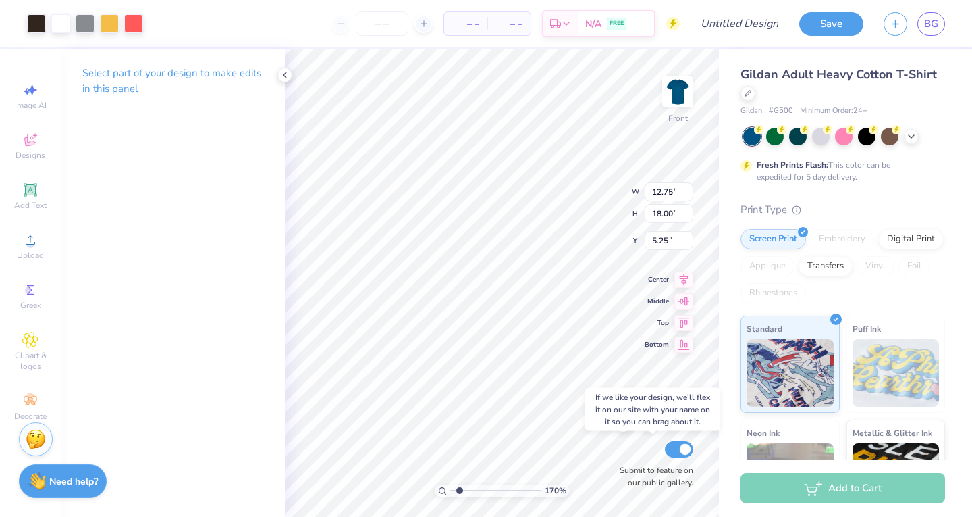
click at [615, 460] on div "Submit to feature on our public gallery." at bounding box center [653, 463] width 81 height 50
type input "1.7020264316862"
type input "7.04"
type input "9.93"
type input "1.7020264316862"
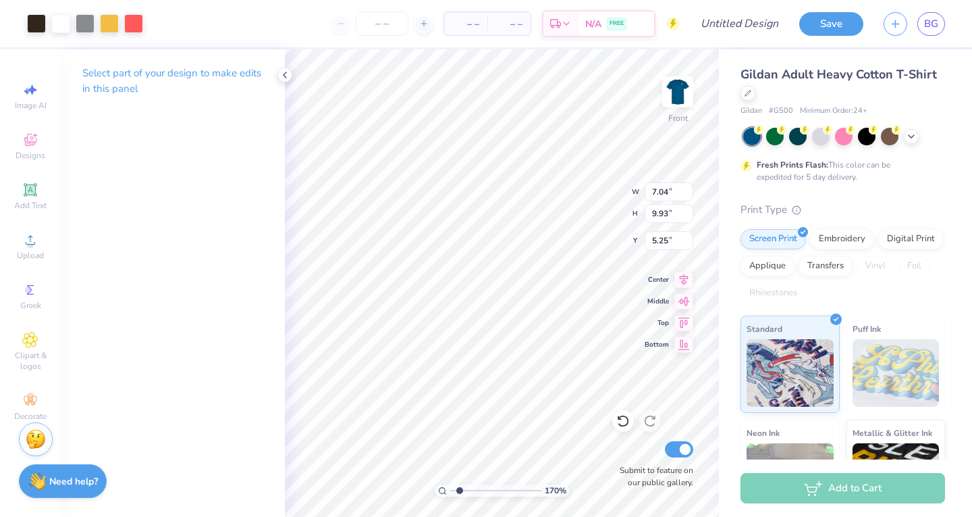
type input "2.64"
type input "3.73"
type input "1.7020264316862"
type input "6.21"
type input "1.7020264316862"
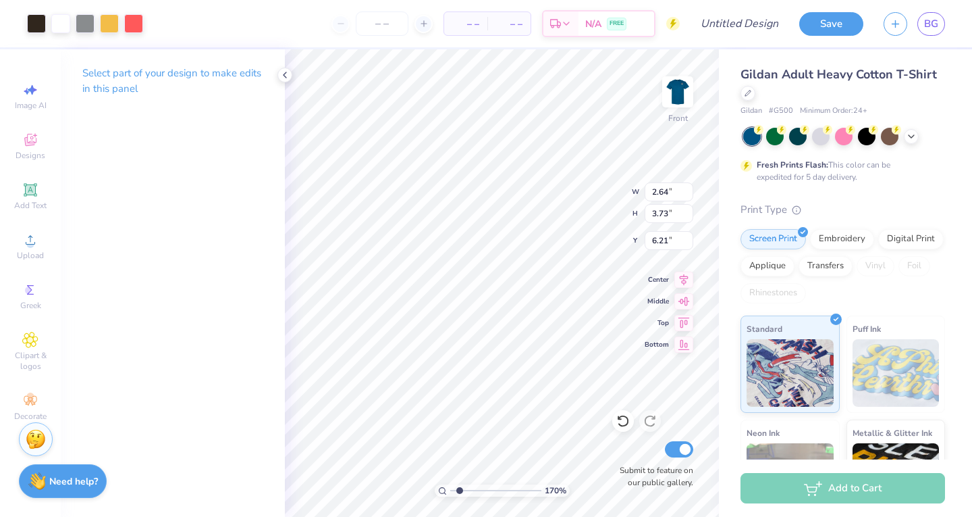
type input "2.86"
type input "4.03"
type input "1.7020264316862"
type input "6.28"
type input "1.7020264316862"
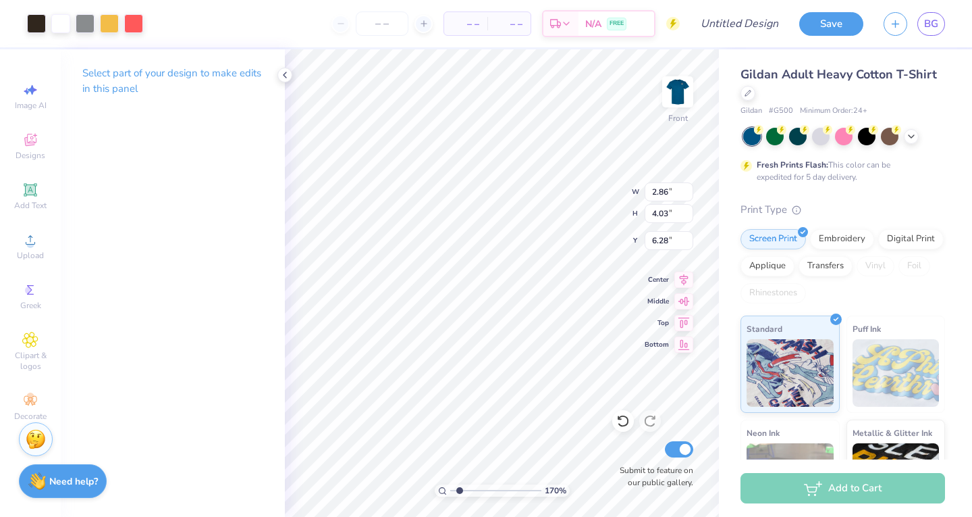
type input "3.36"
type input "1.15"
type input "3.67"
type input "1.7020264316862"
type input "7.00"
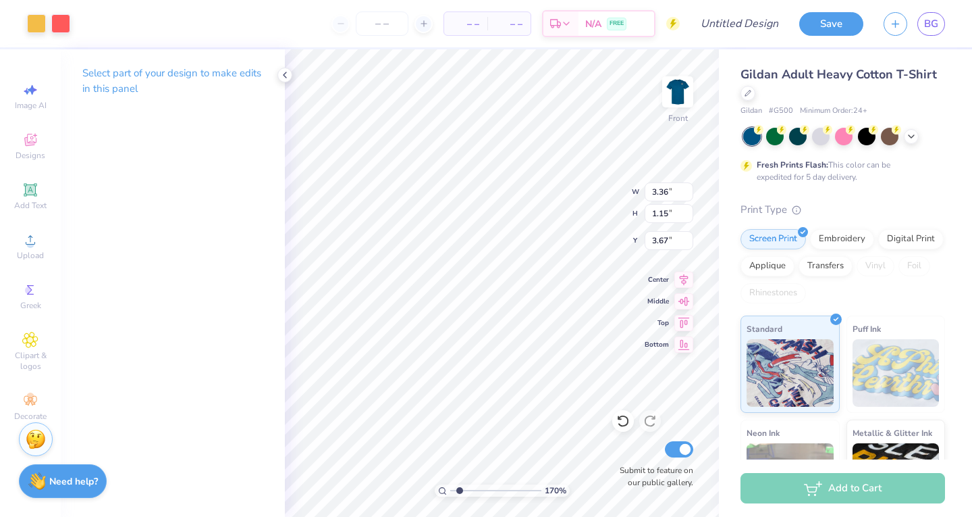
type input "2.40"
type input "1.7020264316862"
type input "7.36"
type input "1.7020264316862"
type input "2.86"
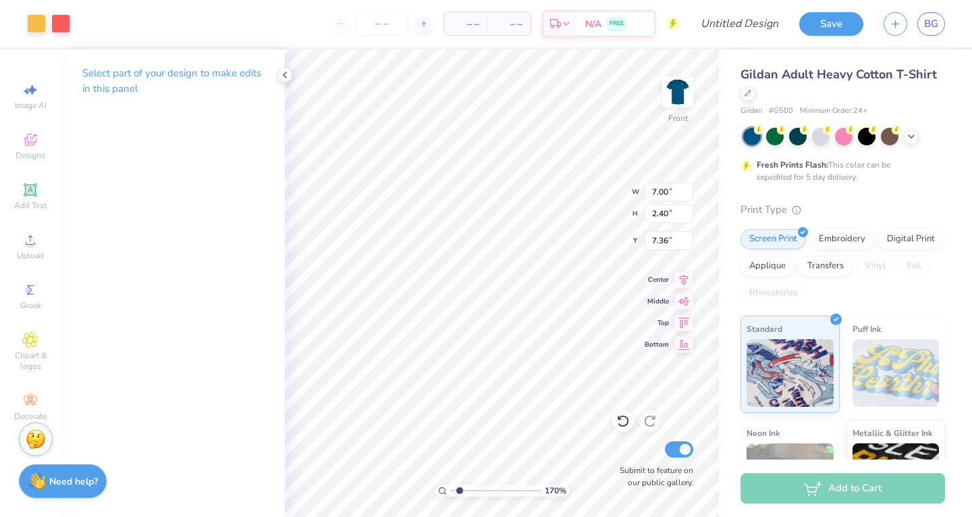
type input "4.03"
type input "6.28"
type input "1.7020264316862"
type input "3.43"
type input "4.84"
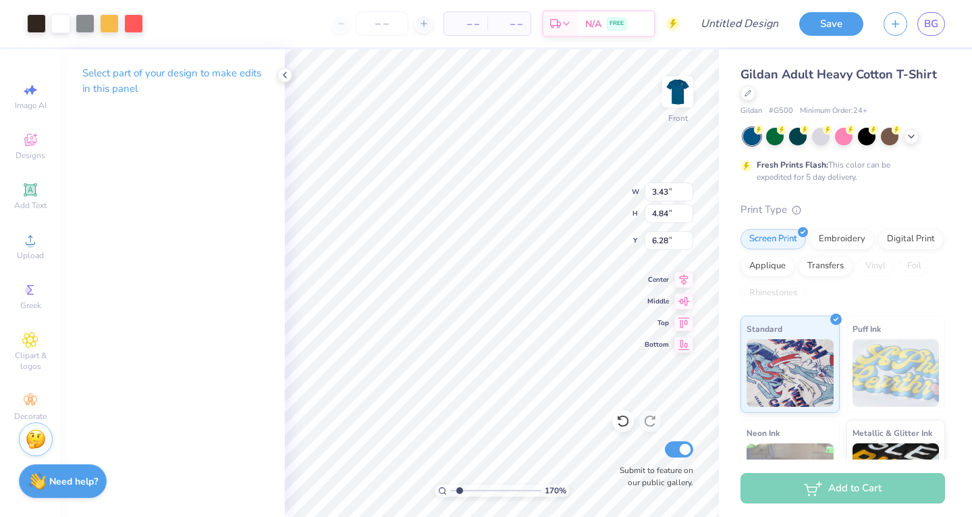
type input "1.7020264316862"
type input "5.42"
type input "1.7020264316862"
type input "7.00"
type input "2.40"
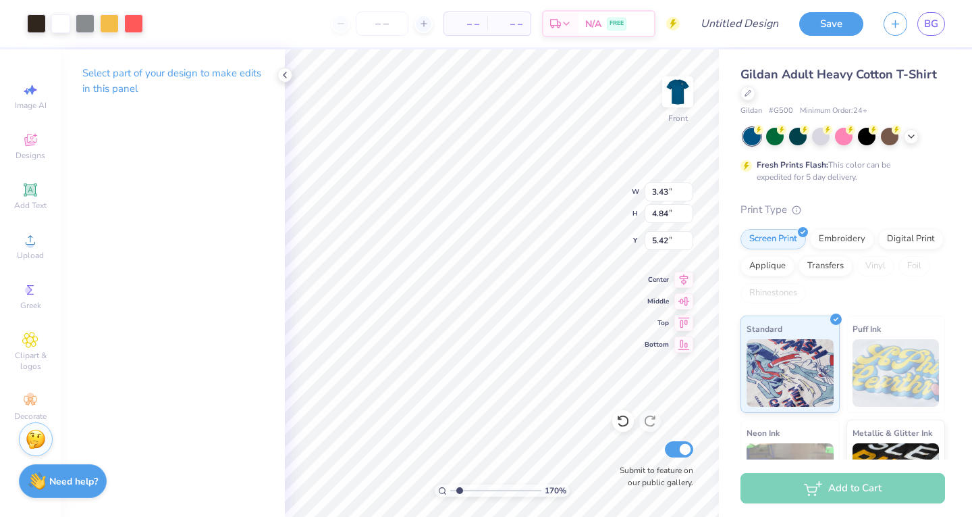
type input "7.36"
type input "1.7020264316862"
type input "7.26"
type input "2.49"
type input "1.7020264316862"
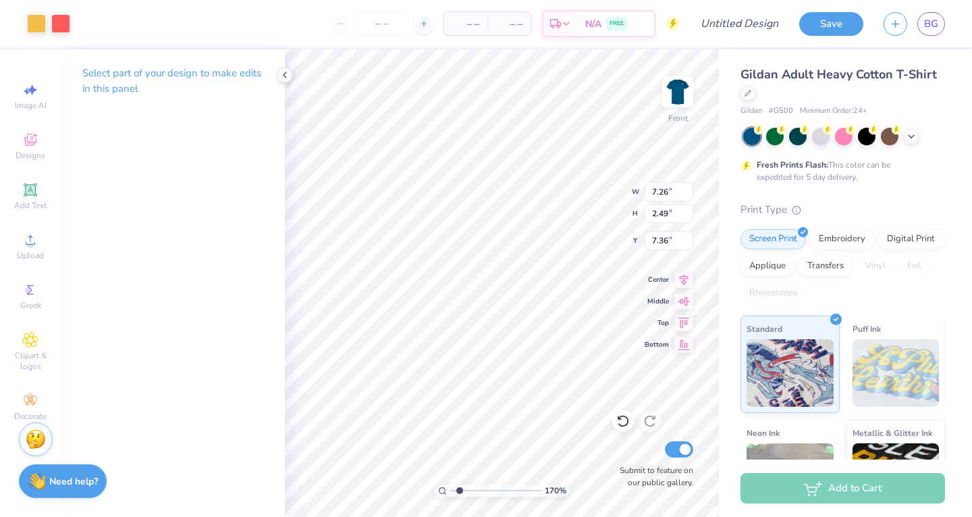
type input "6.39"
type input "1.7020264316862"
type input "6.85"
type input "2.35"
type input "1.7020264316862"
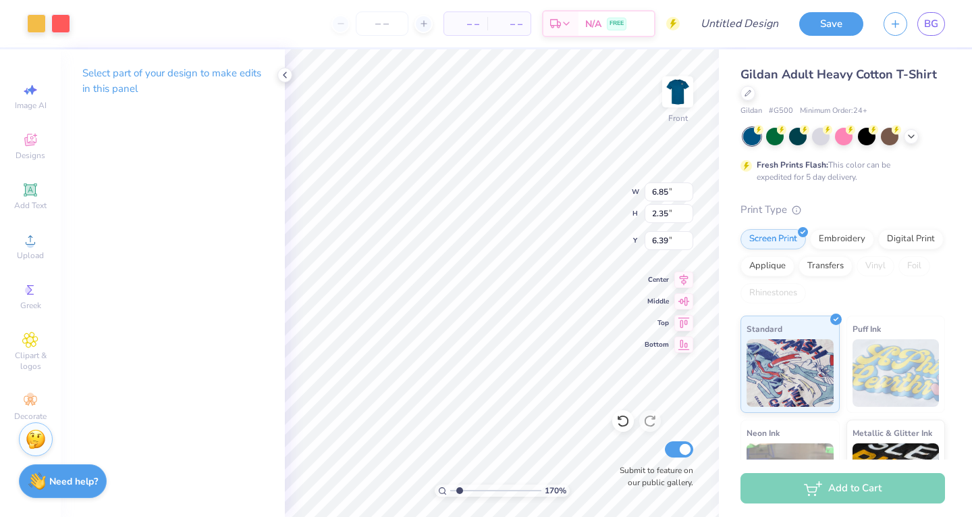
type input "7.03"
click at [32, 199] on div "Add Text" at bounding box center [30, 196] width 47 height 40
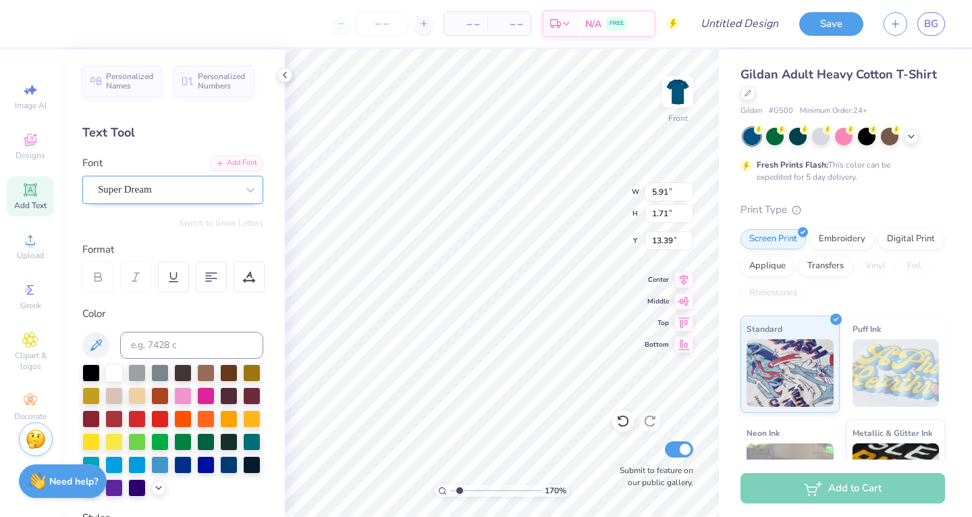
click at [205, 193] on div "Super Dream" at bounding box center [168, 189] width 142 height 21
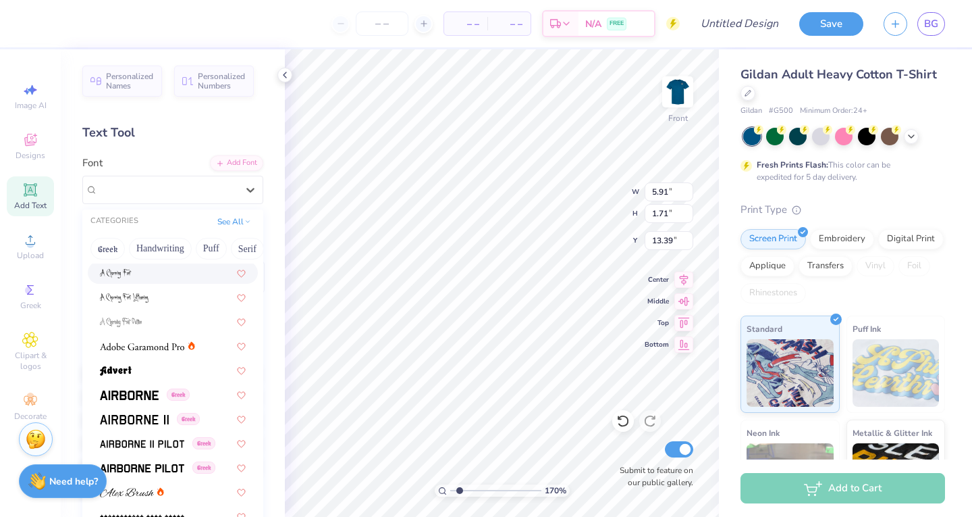
scroll to position [122, 0]
click at [154, 355] on div at bounding box center [173, 345] width 170 height 22
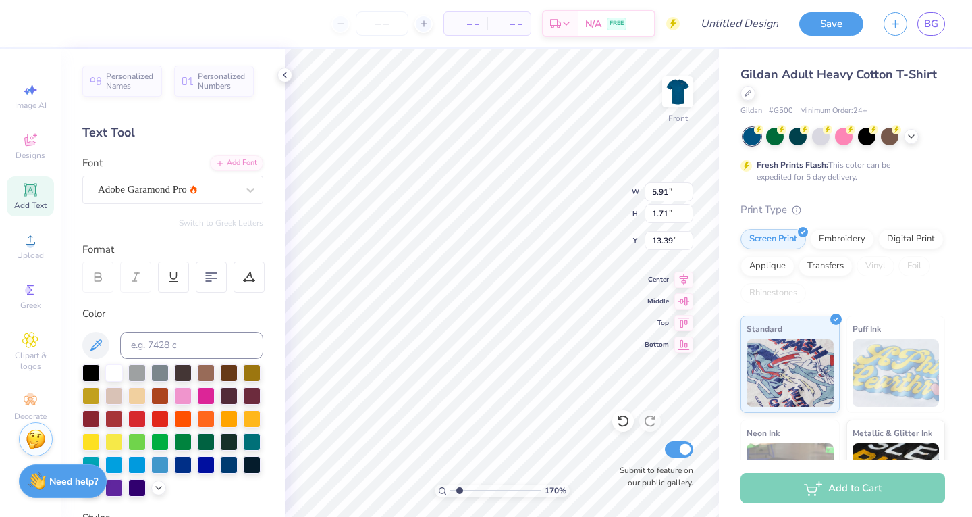
type input "1.7020264316862"
type input "6.18"
type input "1.70"
type input "13.40"
click at [214, 190] on div "Adobe Garamond Pro" at bounding box center [168, 189] width 142 height 21
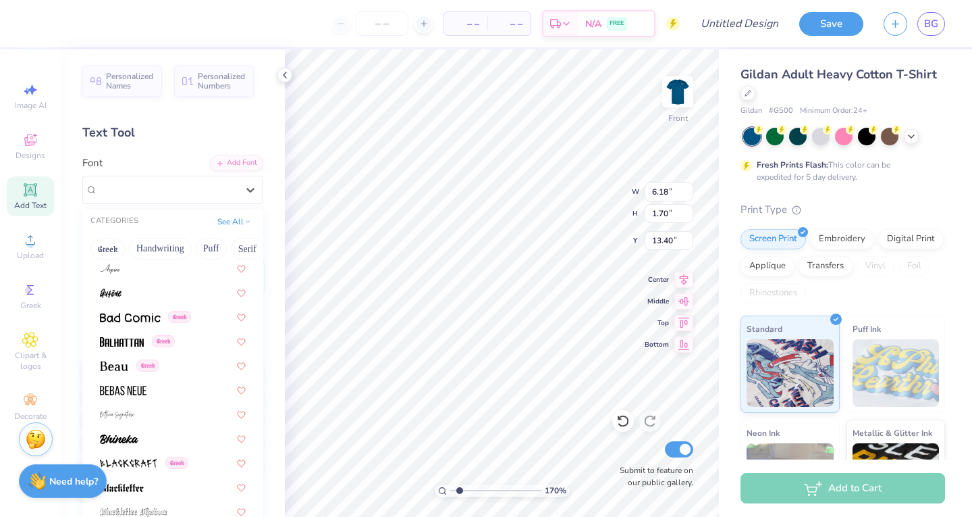
scroll to position [556, 0]
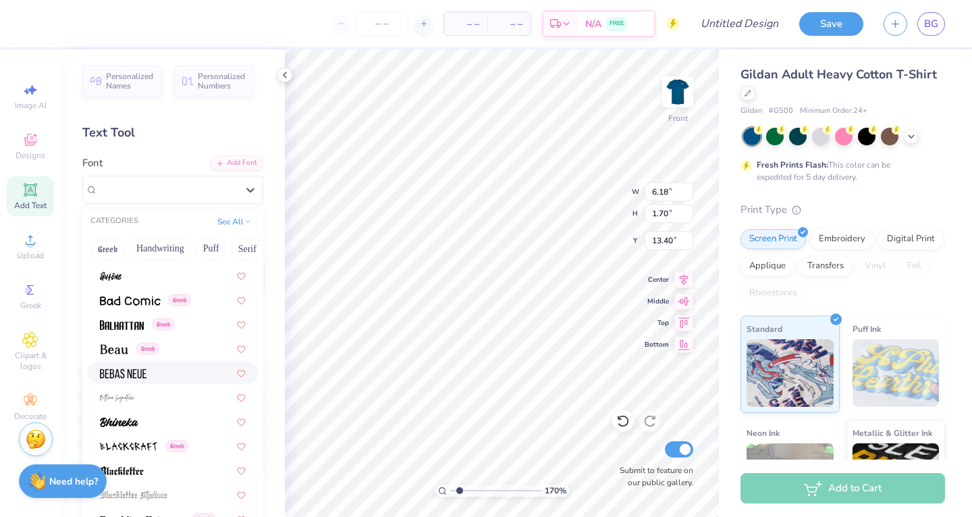
click at [158, 375] on div at bounding box center [173, 372] width 146 height 14
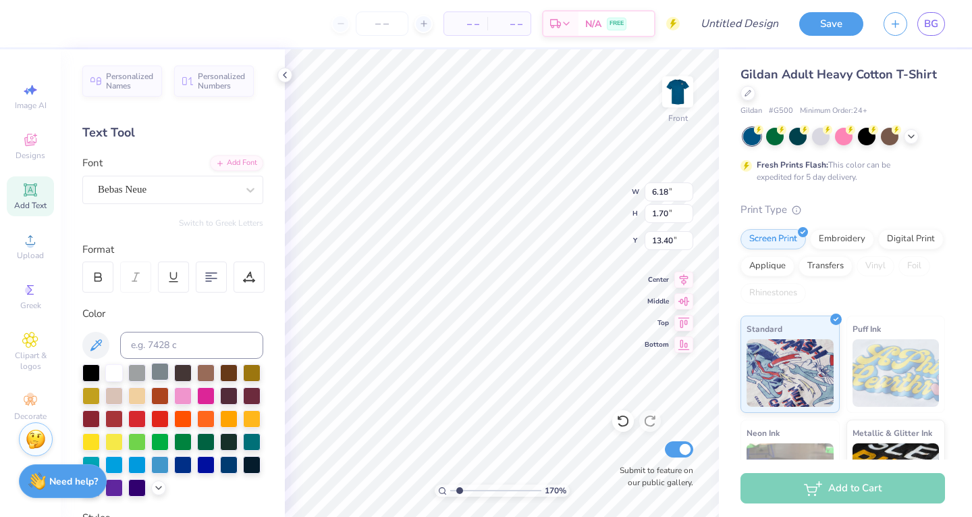
type input "1.7020264316862"
type input "3.65"
type input "1.71"
click at [198, 198] on div at bounding box center [167, 189] width 139 height 18
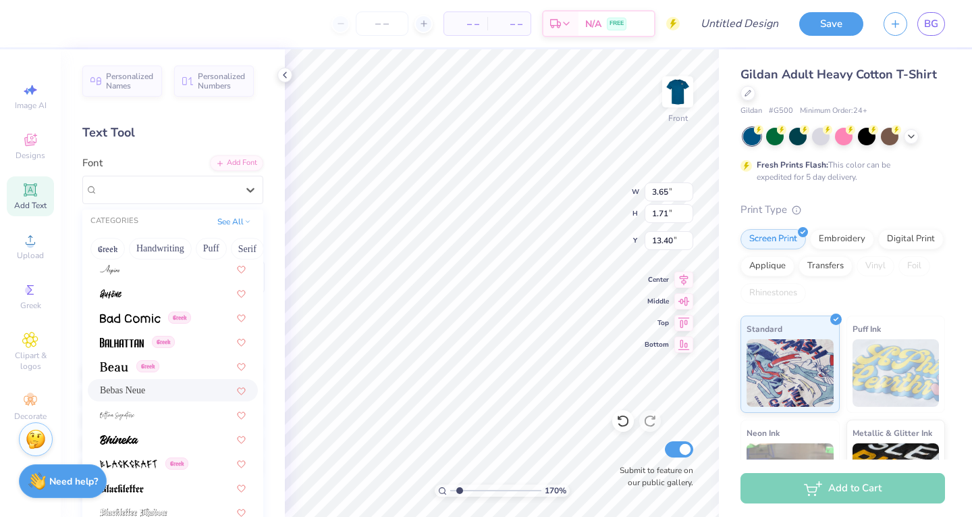
scroll to position [549, 0]
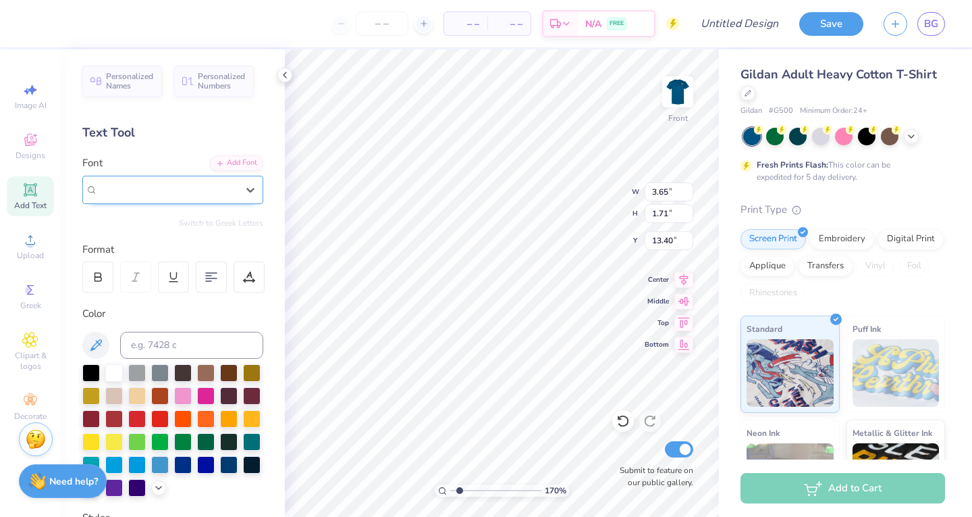
click at [208, 191] on div "Bebas Neue" at bounding box center [167, 190] width 139 height 16
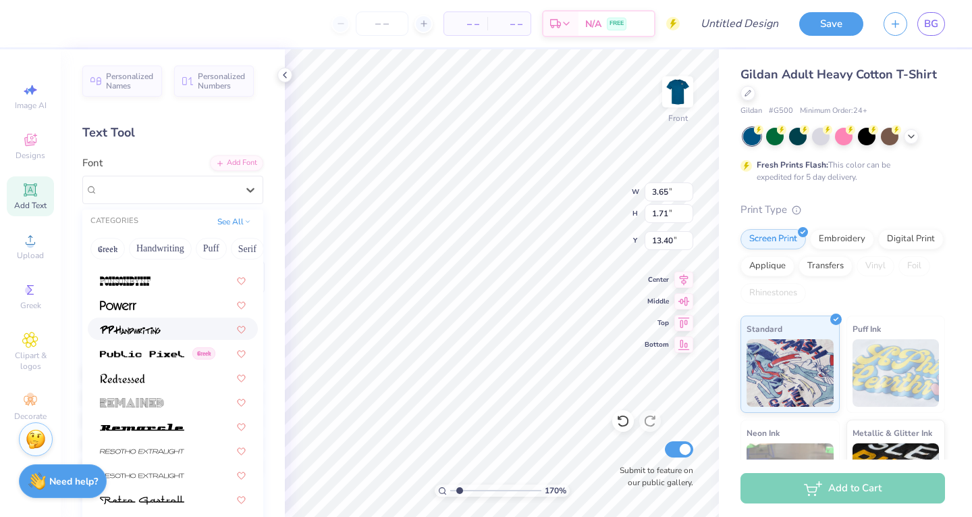
scroll to position [5852, 0]
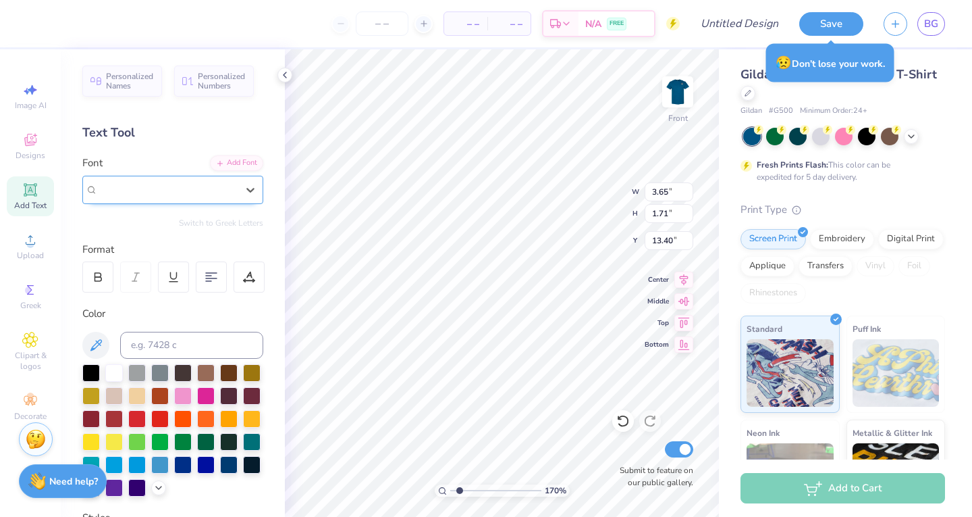
click at [142, 190] on div "Bebas Neue" at bounding box center [167, 190] width 139 height 16
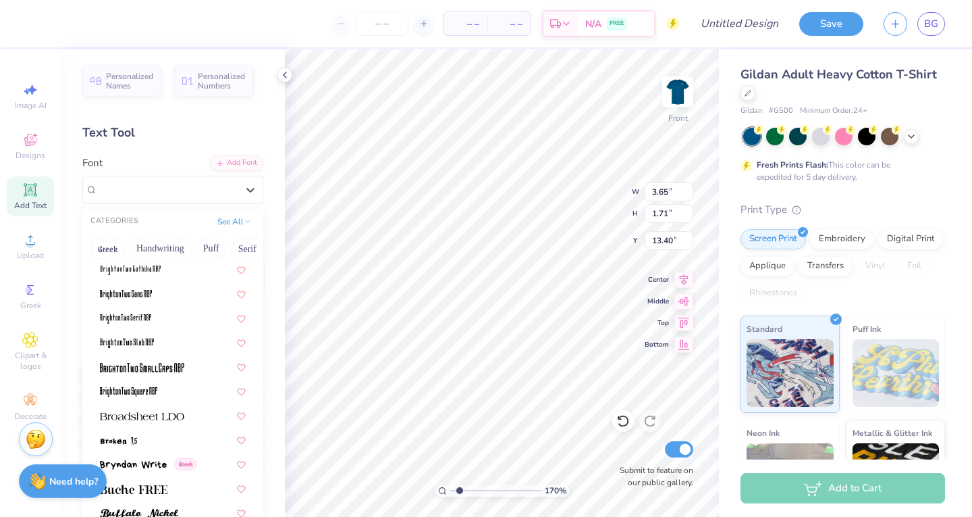
scroll to position [1036, 0]
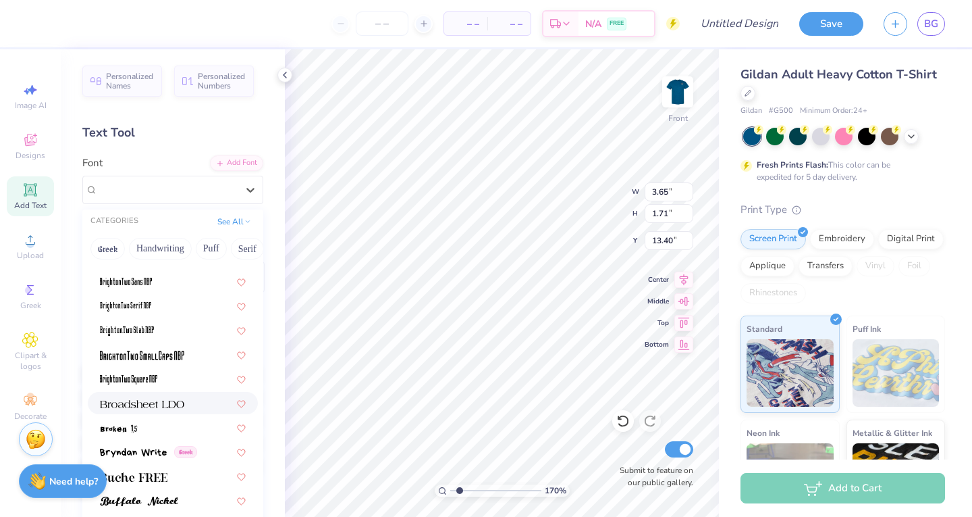
click at [171, 411] on div at bounding box center [173, 403] width 170 height 22
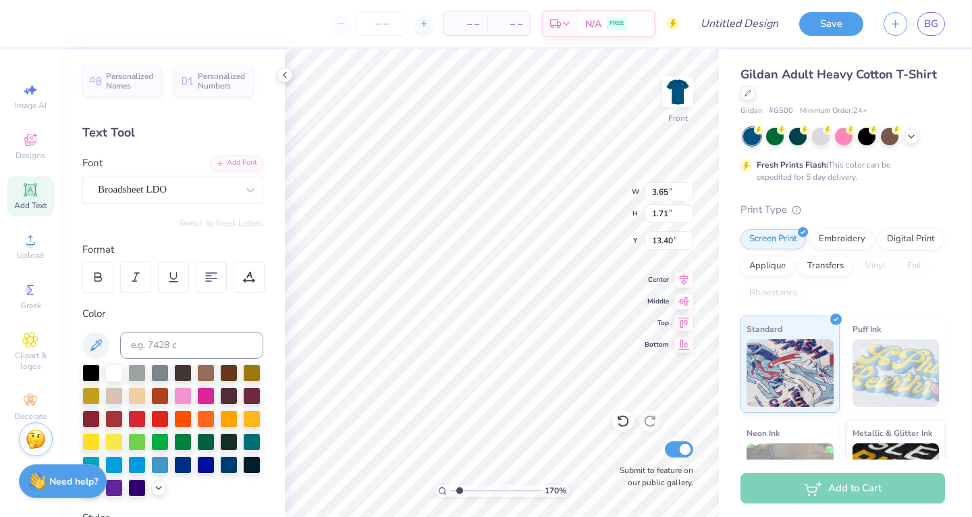
type input "1.7020264316862"
type input "6.57"
type input "1.60"
type input "13.45"
click at [165, 186] on div "Broadsheet LDO" at bounding box center [168, 189] width 142 height 21
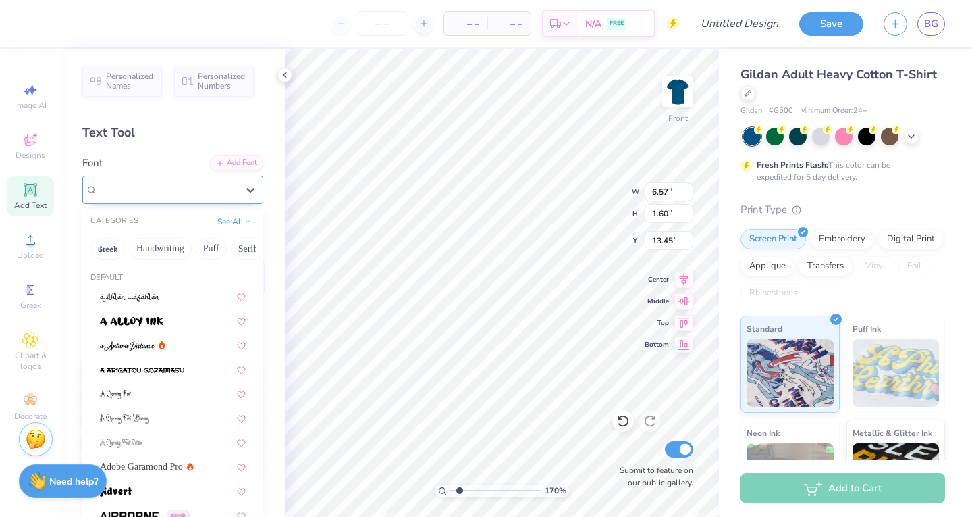
type input "1.7020264316862"
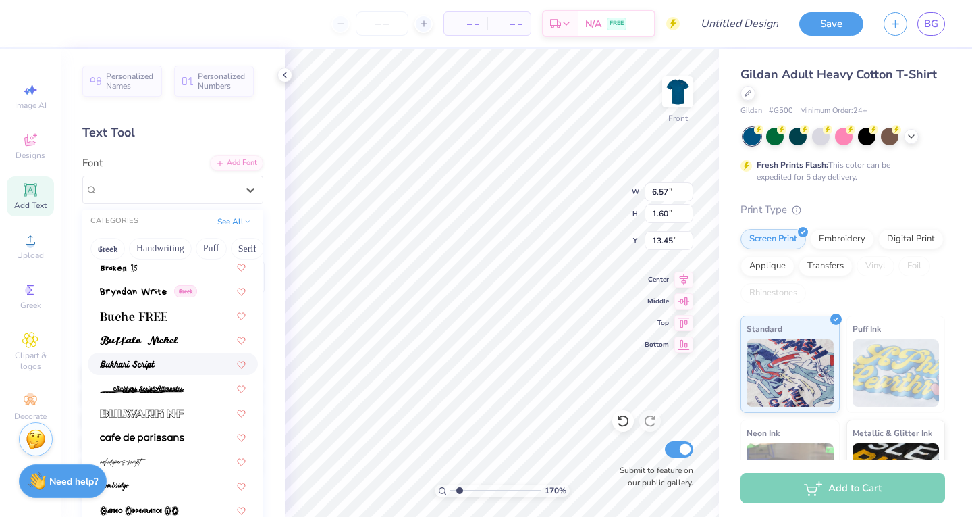
scroll to position [1203, 0]
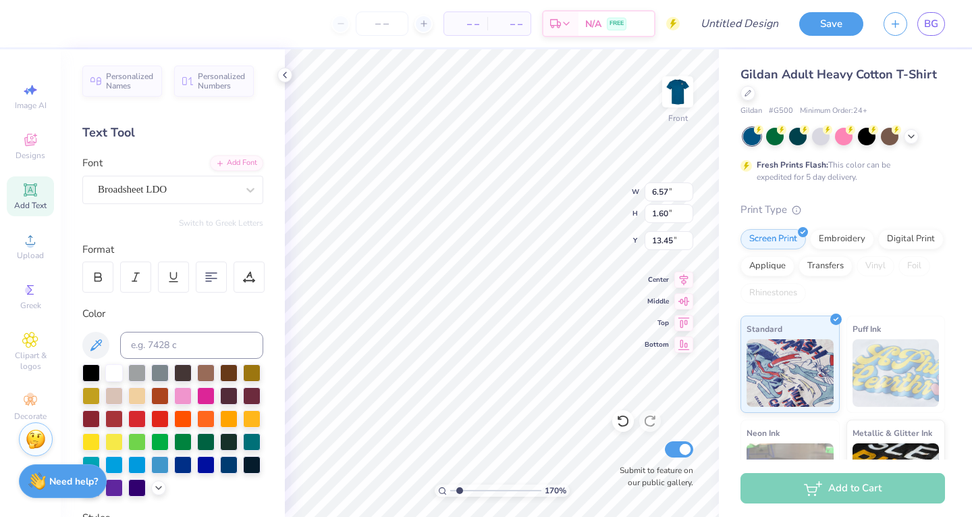
scroll to position [11, 1]
type input "1.7020264316862"
type textarea "U"
type input "1.7020264316862"
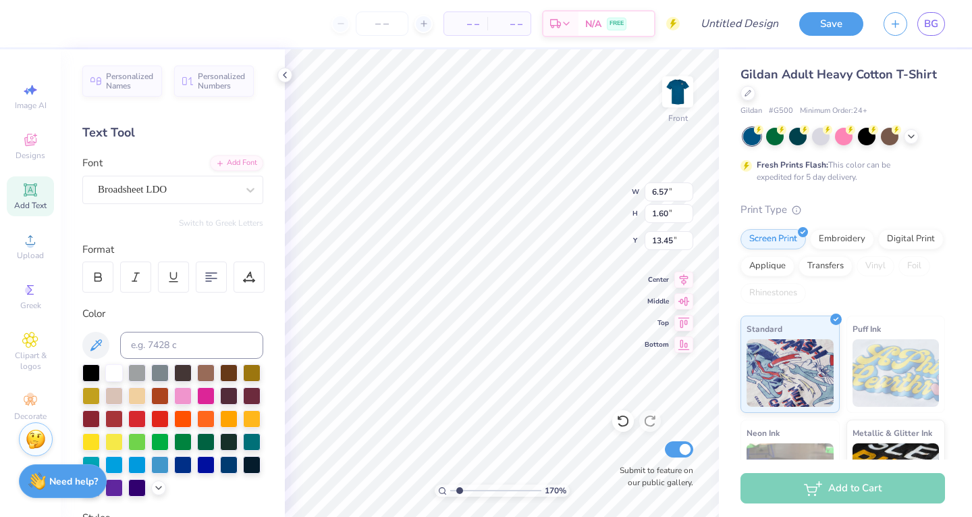
type textarea "UA"
type input "1.7020264316862"
type textarea "UAU"
type input "1.7020264316862"
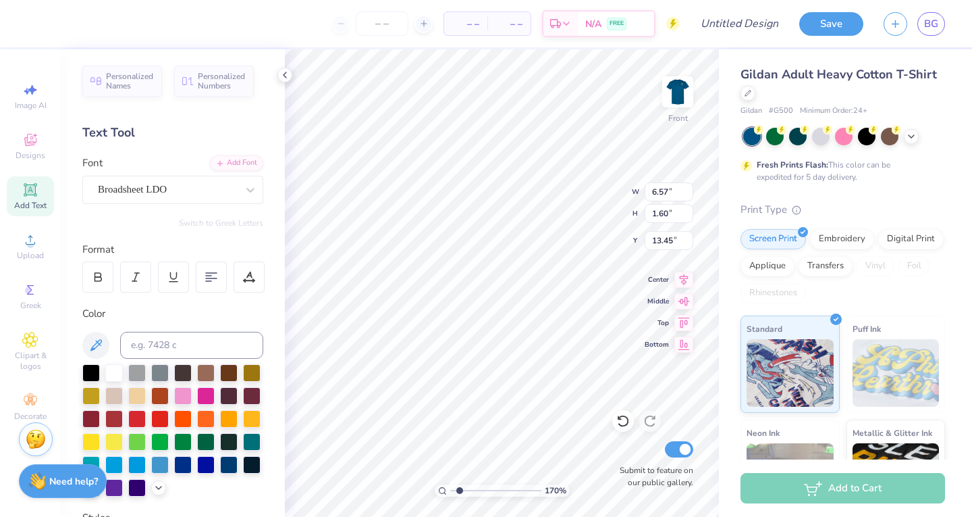
type textarea "UAU"
type input "1.7020264316862"
type textarea "UAU S"
type input "1.7020264316862"
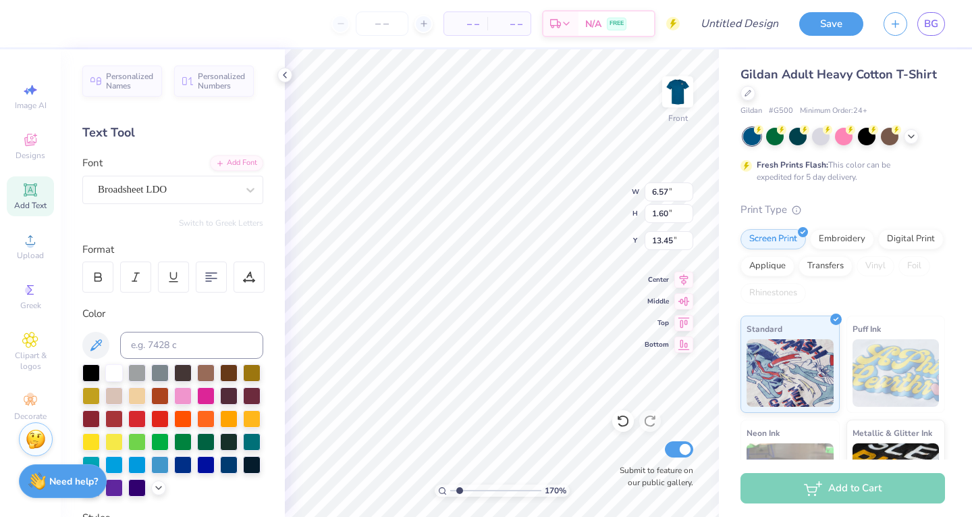
type textarea "UAU Si"
type input "1.7020264316862"
type textarea "UAU Sill"
type input "1.7020264316862"
type textarea "UAU Silly"
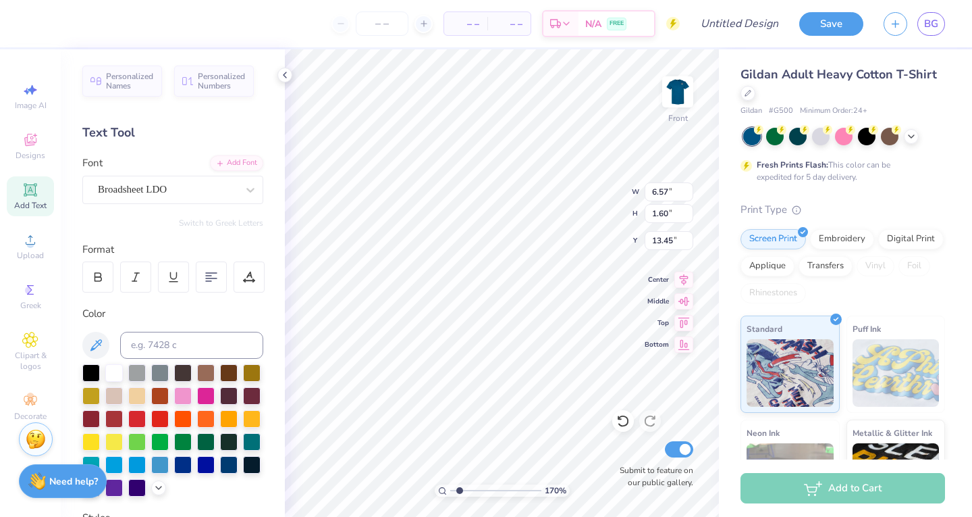
type input "1.7020264316862"
type textarea "UAU Silly"
type input "1.7020264316862"
type textarea "UAU Silly G"
type input "1.7020264316862"
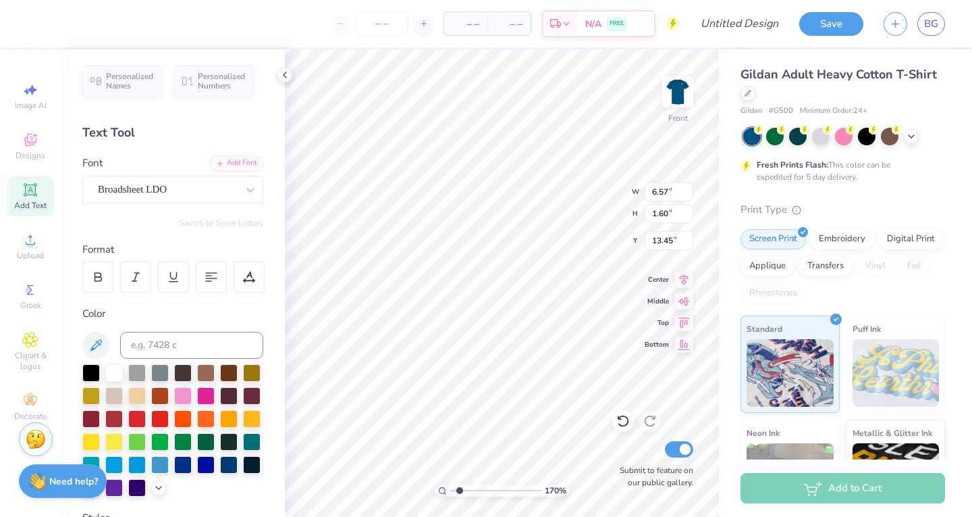
type textarea "UAU Silly Go"
type input "1.7020264316862"
type textarea "UAU Silly Goo"
type input "1.7020264316862"
type textarea "UAU Silly Goos"
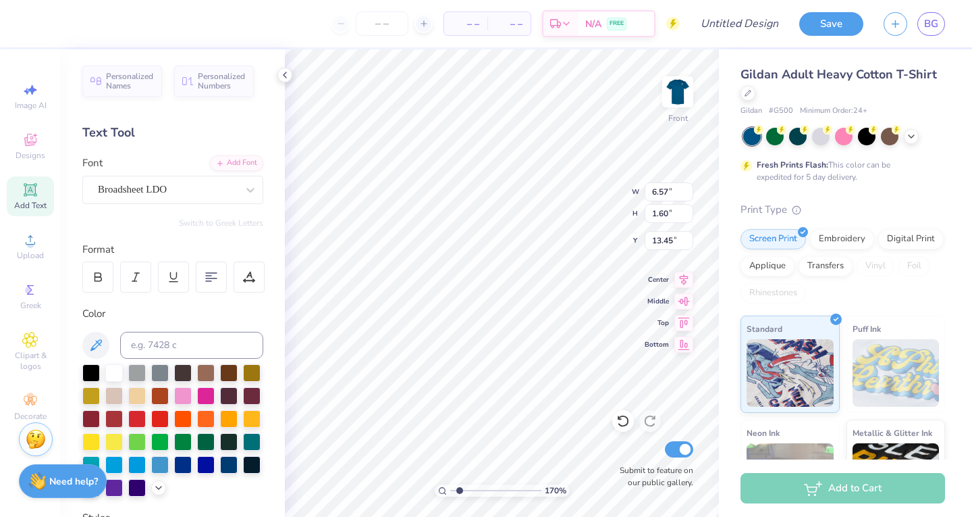
type input "1.7020264316862"
type textarea "UAU Silly Goose"
type input "1.7020264316862"
type input "9.73"
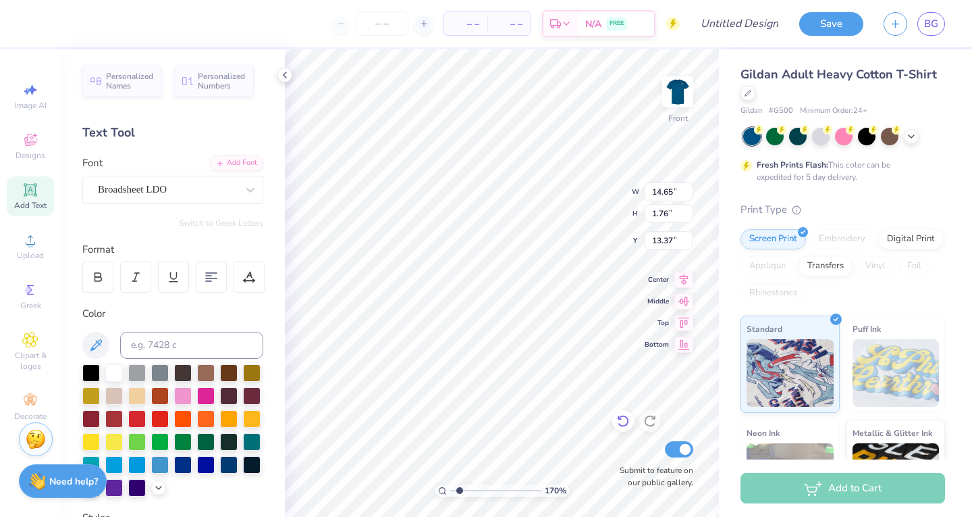
type input "1.17"
type input "1.7020264316862"
type input "5.42"
type input "1.7020264316862"
type input "3.58"
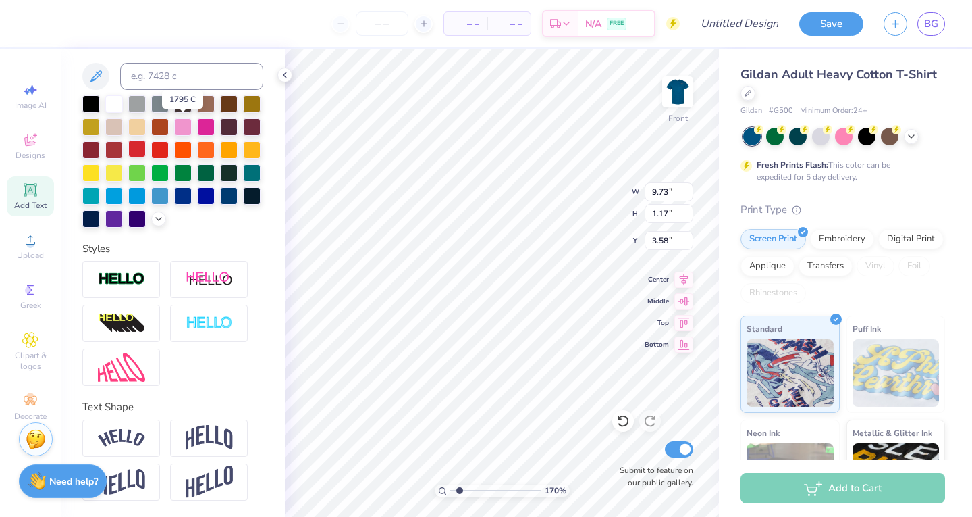
scroll to position [291, 0]
click at [120, 281] on img at bounding box center [121, 279] width 47 height 16
type input "1.7020264316862"
type input "9.75"
type input "1.19"
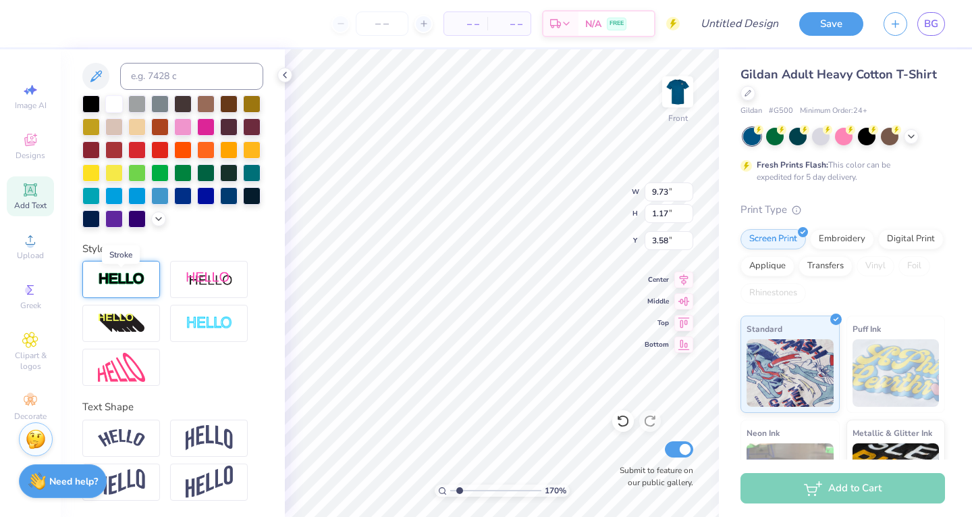
type input "3.57"
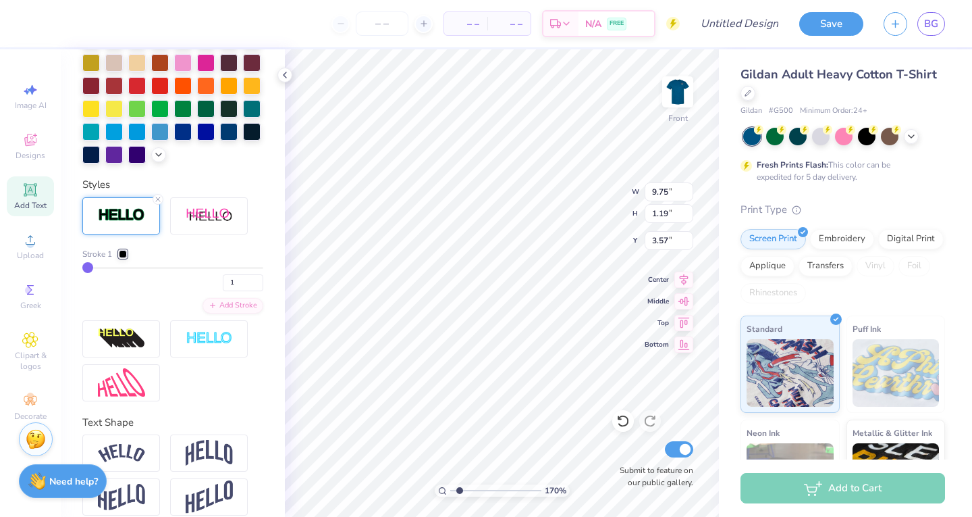
scroll to position [386, 0]
click at [123, 257] on div at bounding box center [123, 253] width 8 height 8
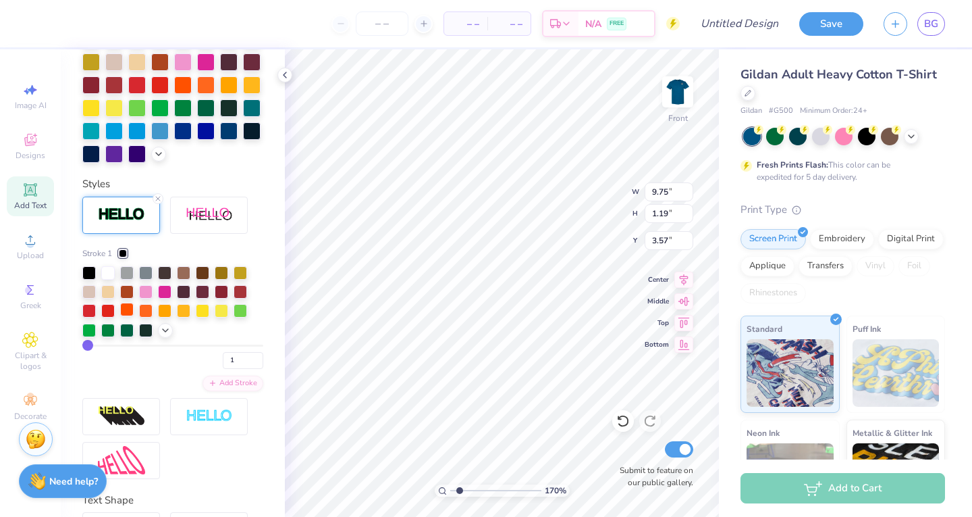
click at [128, 316] on div at bounding box center [127, 310] width 14 height 14
click at [203, 316] on div at bounding box center [203, 310] width 14 height 14
click at [236, 278] on div at bounding box center [241, 272] width 14 height 14
click at [126, 316] on div at bounding box center [127, 310] width 14 height 14
type input "1.7020264316862"
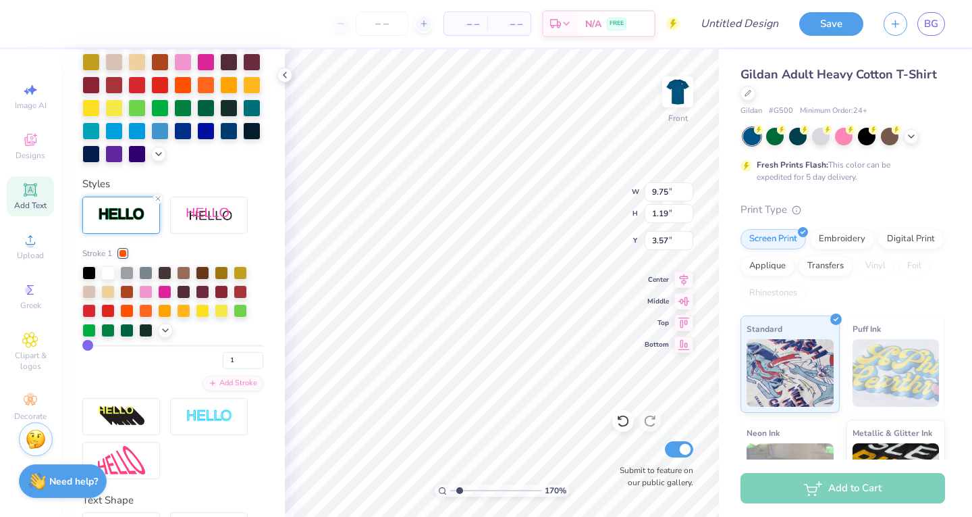
drag, startPoint x: 108, startPoint y: 365, endPoint x: 153, endPoint y: 373, distance: 46.1
click at [153, 369] on div "Stroke 1 1" at bounding box center [172, 308] width 181 height 122
type input "4"
type input "6"
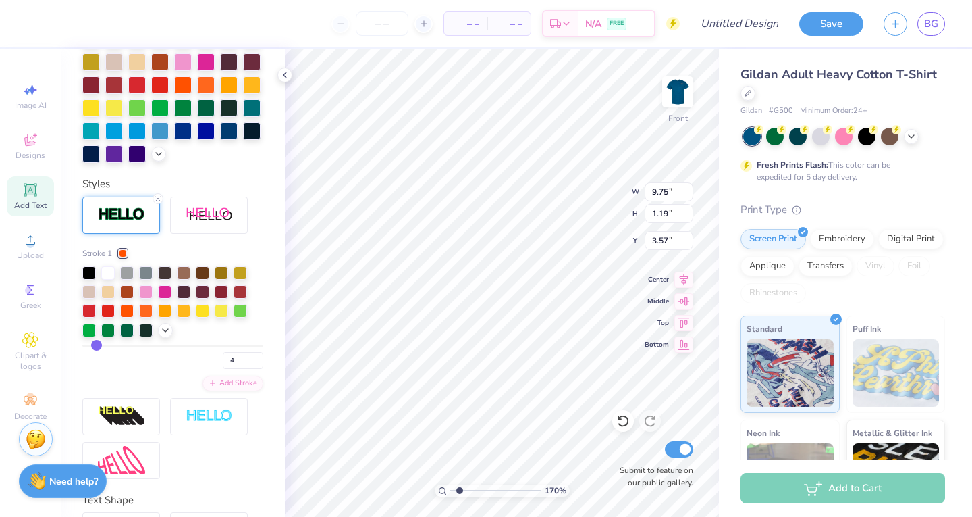
type input "6"
type input "8"
type input "10"
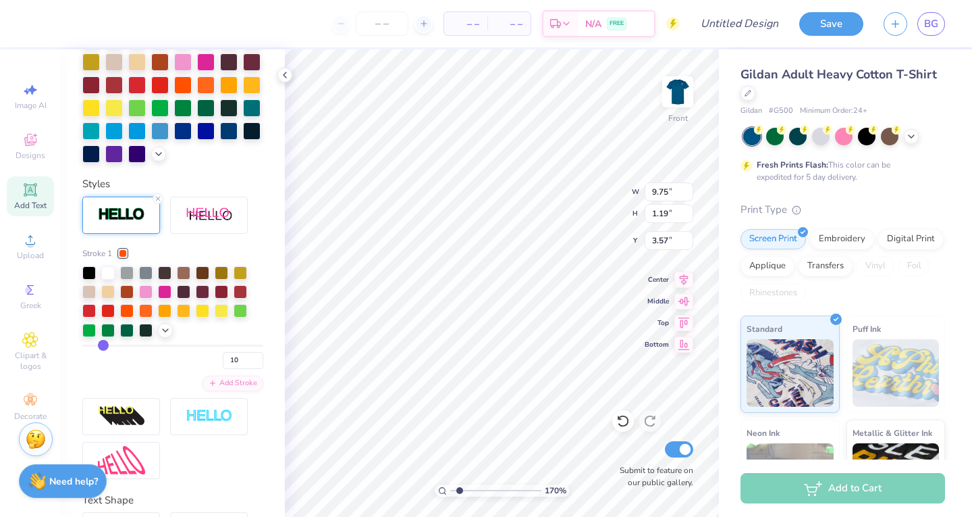
type input "11"
type input "13"
type input "14"
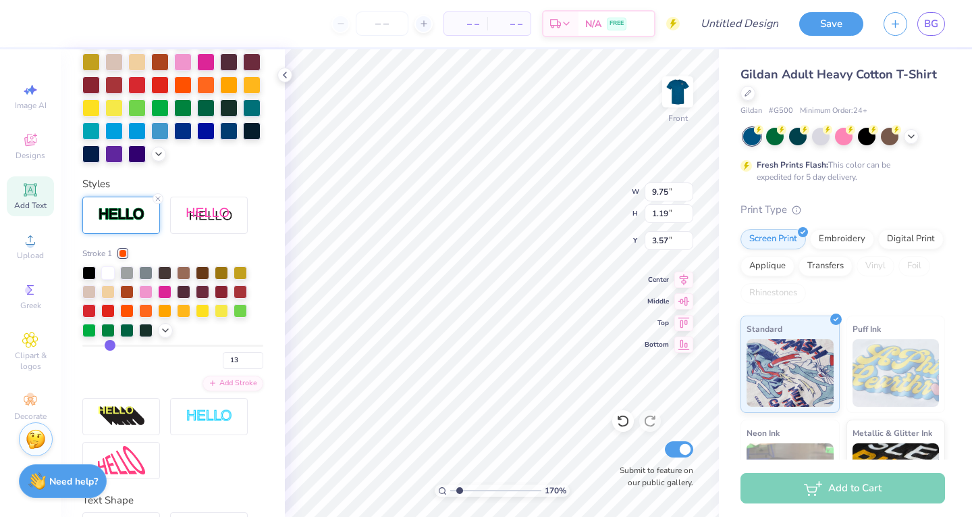
type input "14"
type input "15"
type input "16"
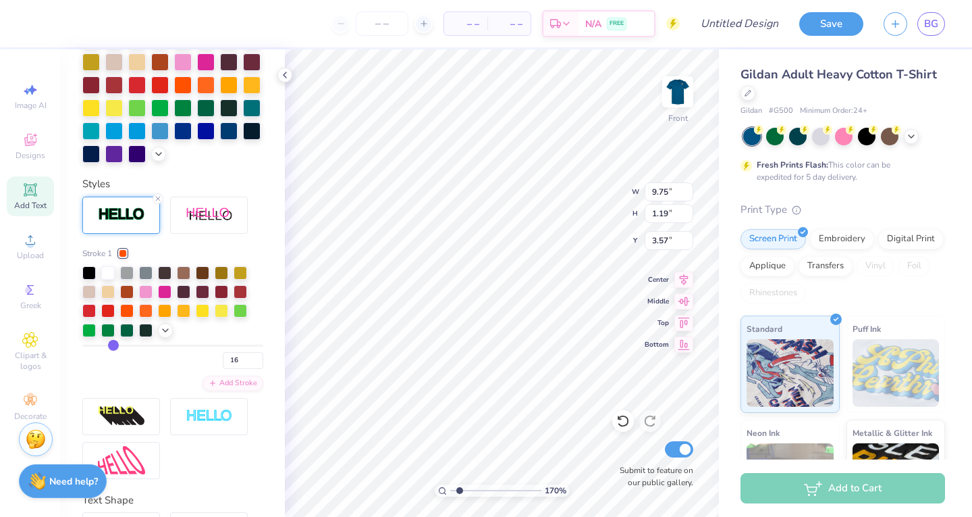
type input "17"
drag, startPoint x: 89, startPoint y: 371, endPoint x: 114, endPoint y: 374, distance: 25.1
type input "17"
click at [114, 346] on input "range" at bounding box center [172, 345] width 181 height 2
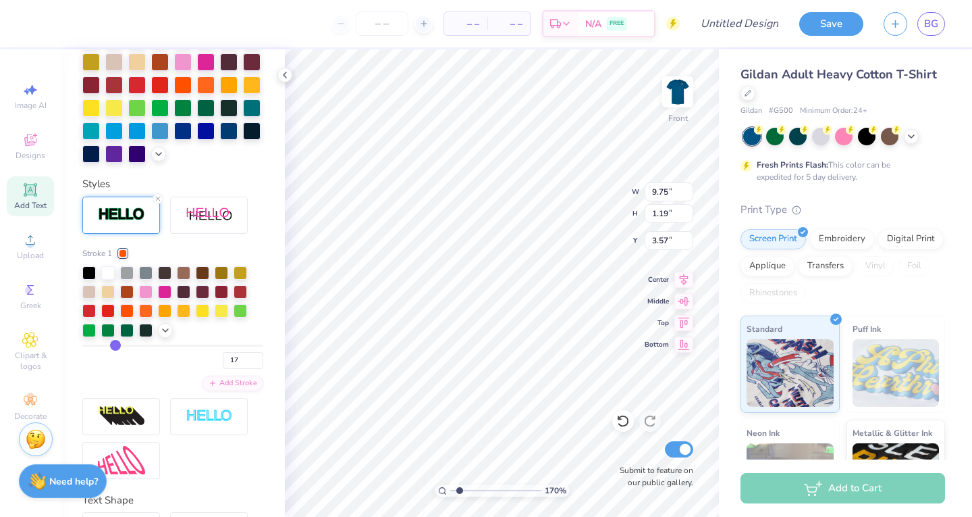
type input "1.7020264316862"
type input "10.01"
type input "1.45"
type input "3.44"
type input "14"
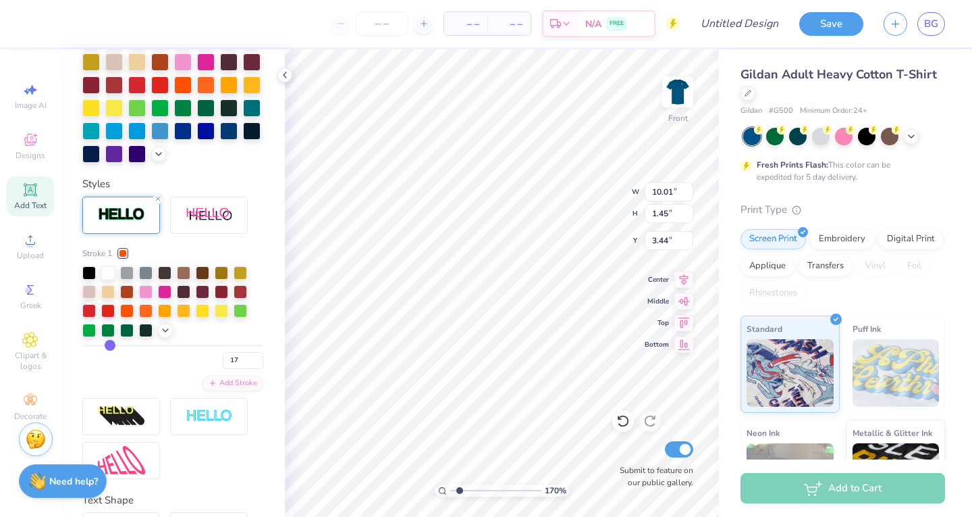
type input "14"
type input "5"
type input "1"
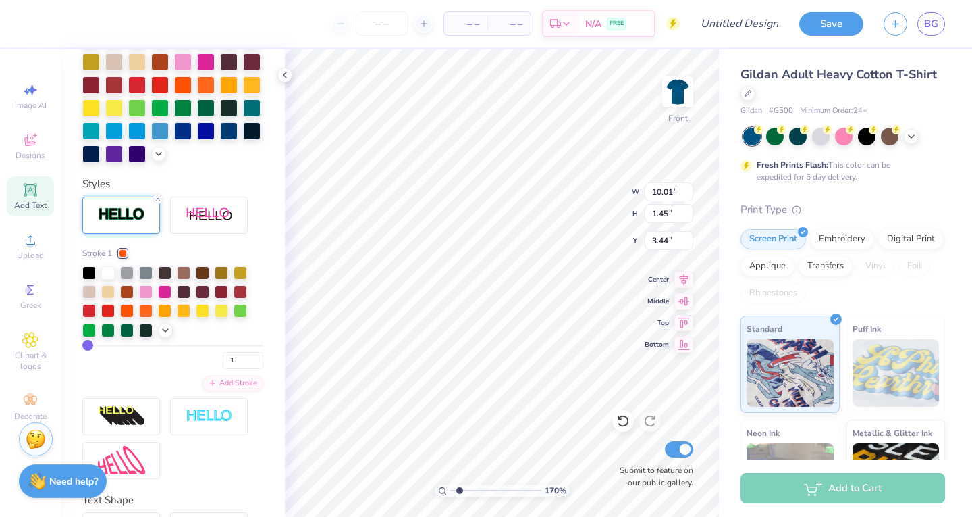
drag, startPoint x: 111, startPoint y: 370, endPoint x: 56, endPoint y: 365, distance: 55.6
type input "1"
click at [82, 346] on input "range" at bounding box center [172, 345] width 181 height 2
type input "1.7020264316862"
type input "9.75"
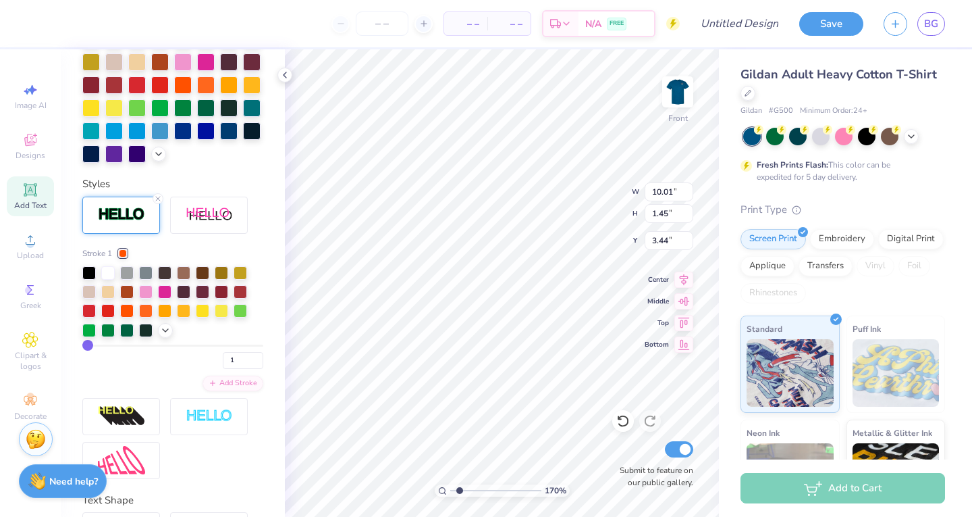
type input "1.19"
type input "3.57"
click at [156, 203] on icon at bounding box center [158, 198] width 8 height 8
type input "1.7020264316862"
type input "9.73"
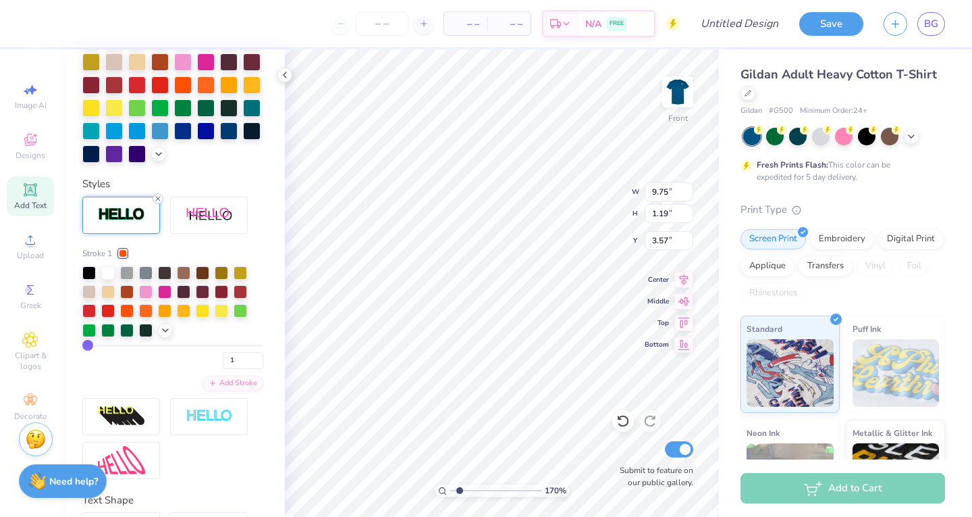
type input "1.17"
type input "3.58"
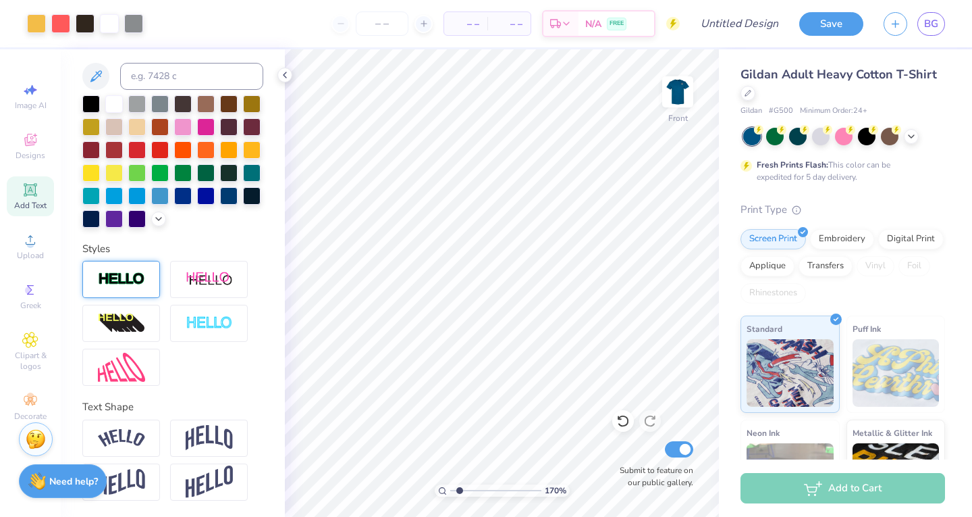
scroll to position [0, 0]
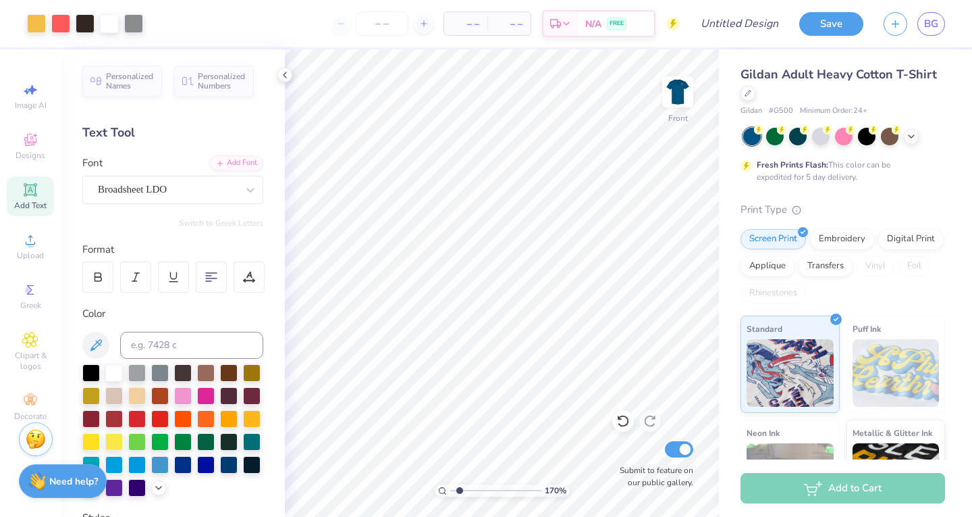
click at [38, 203] on span "Add Text" at bounding box center [30, 205] width 32 height 11
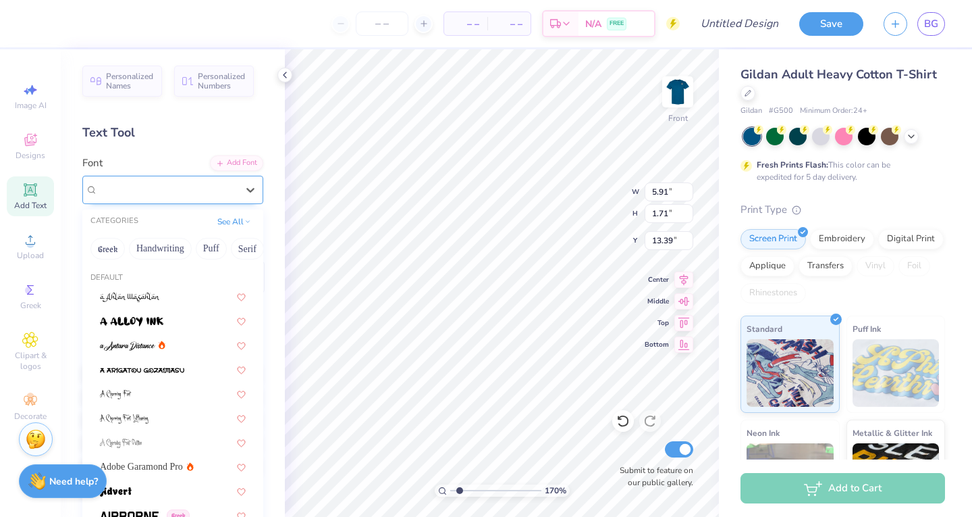
click at [209, 188] on div "Super Dream" at bounding box center [168, 189] width 142 height 21
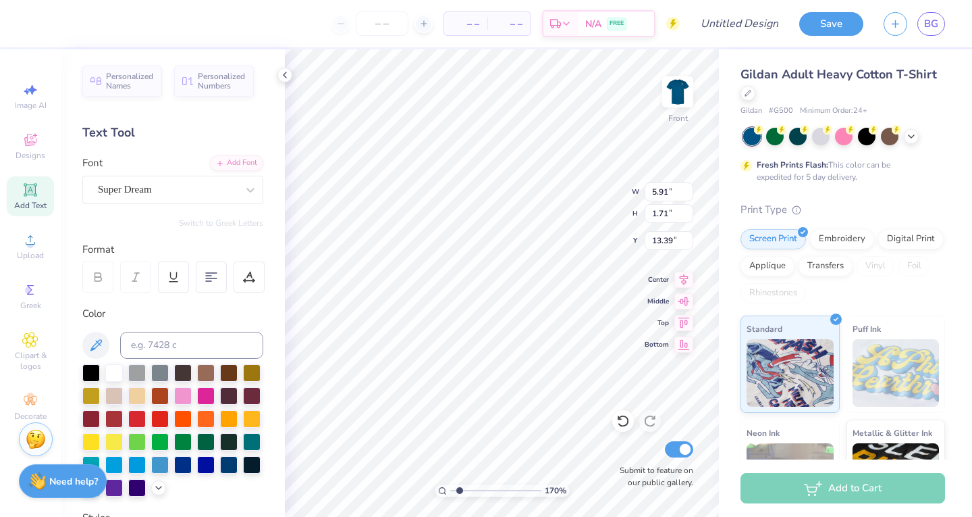
type input "1.7020264316862"
type input "9.73"
type input "1.17"
type input "3.58"
type input "1.7020264316862"
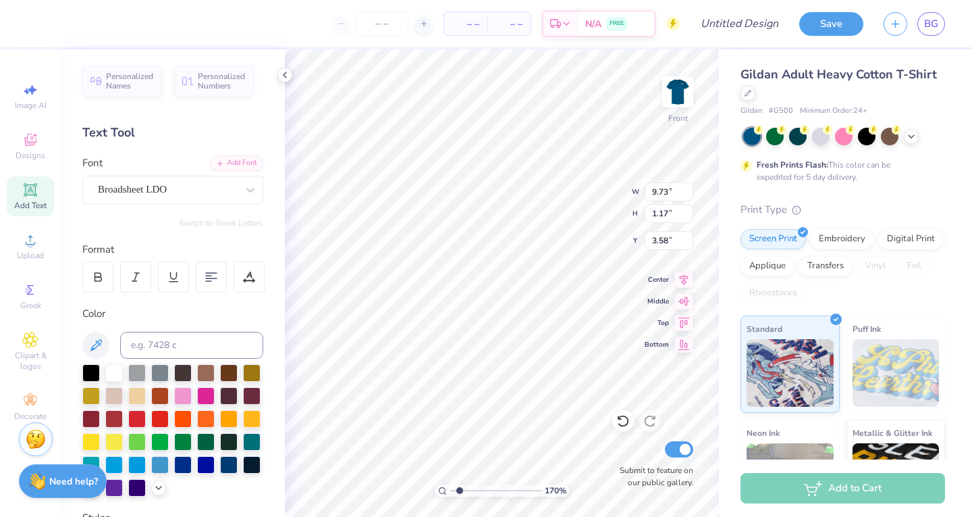
type input "5.91"
type input "1.71"
type input "13.39"
type input "1.7020264316862"
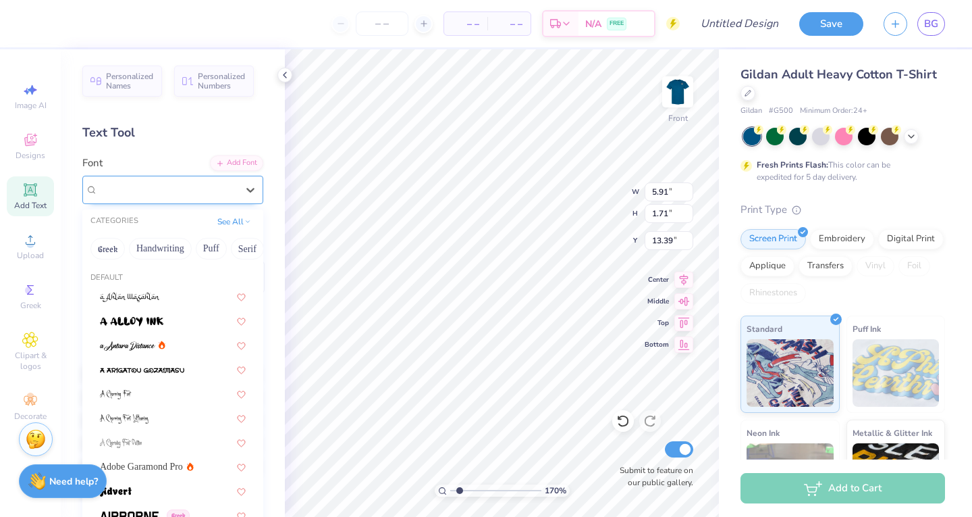
click at [207, 183] on div "Super Dream" at bounding box center [168, 189] width 142 height 21
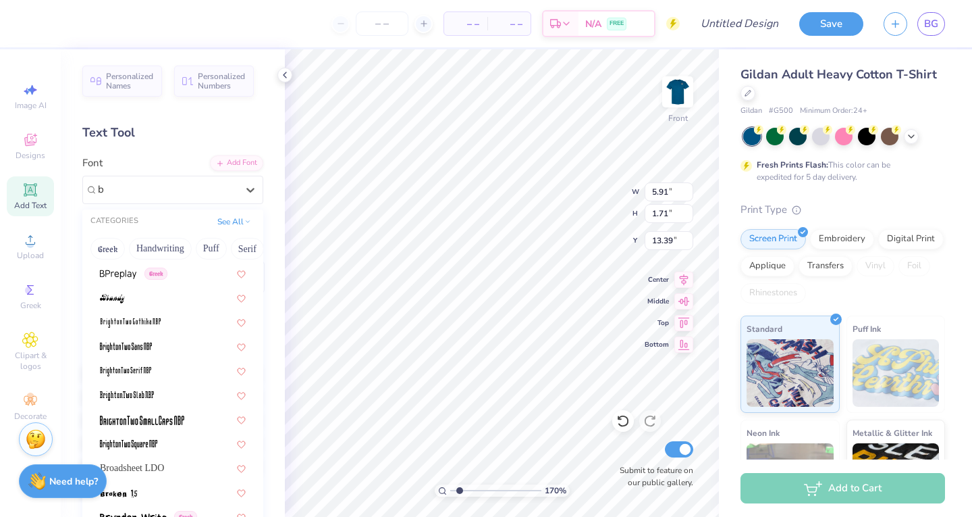
scroll to position [583, 0]
click at [164, 463] on span "Broadsheet LDO" at bounding box center [132, 467] width 64 height 14
type input "b"
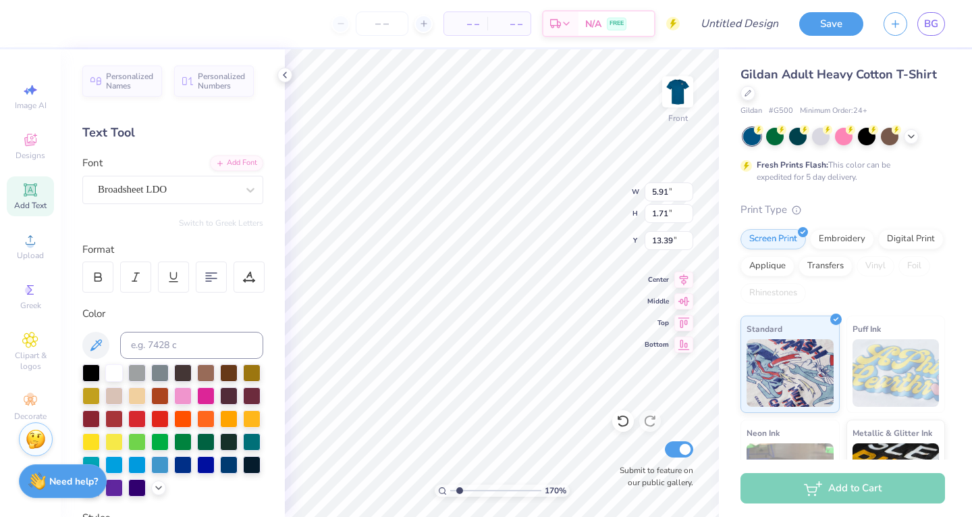
type input "1.7020264316862"
type input "6.57"
type input "1.60"
type input "13.45"
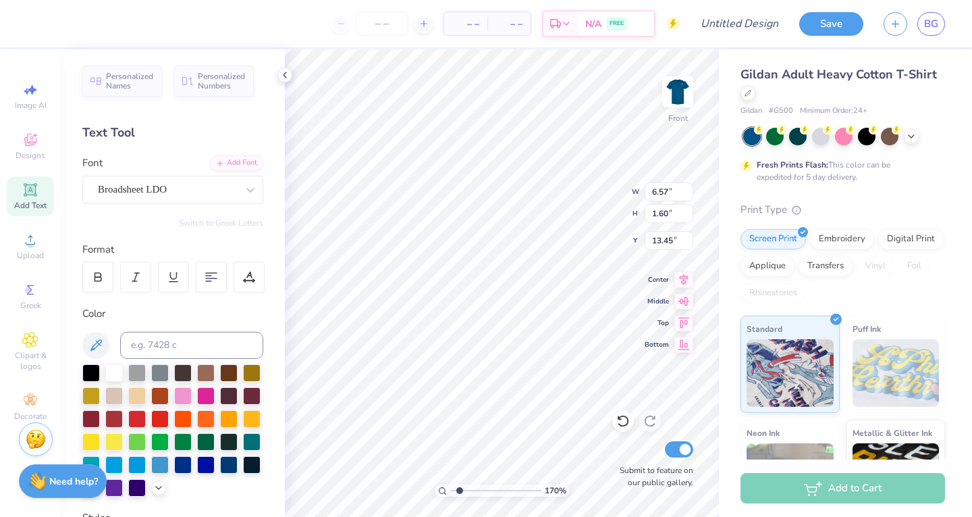
type input "1.7020264316862"
type textarea "N"
type input "1.7020264316862"
type textarea "Nu"
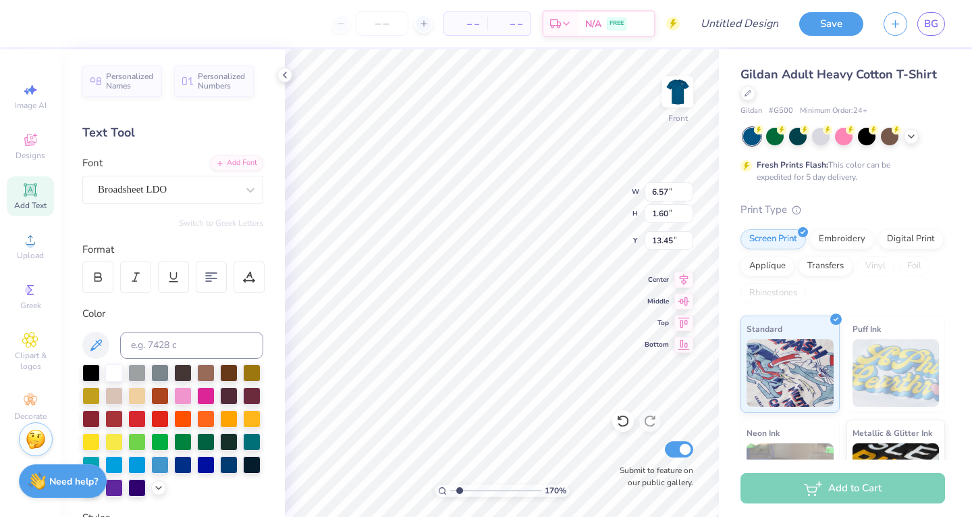
type input "1.7020264316862"
type textarea "Nur"
type input "1.7020264316862"
type textarea "Nurs"
type input "1.7020264316862"
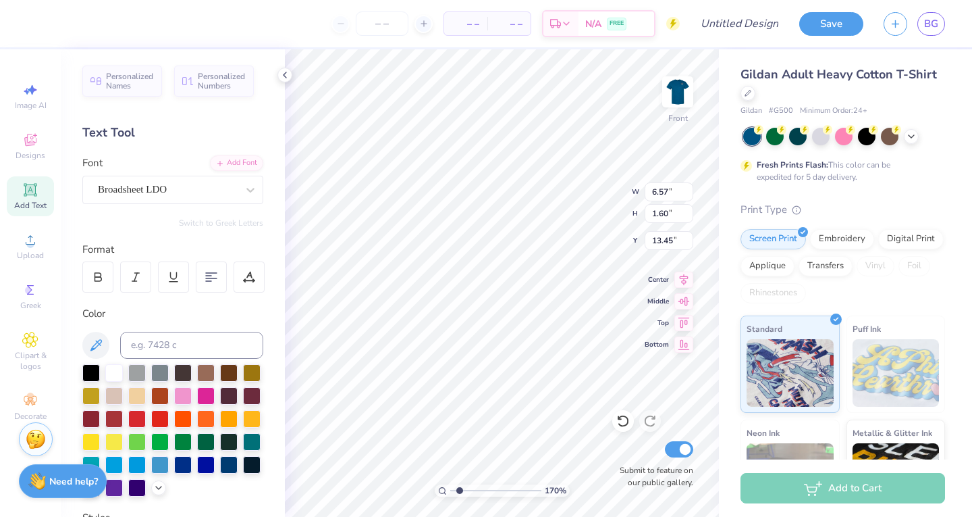
type textarea "Nursin"
type input "1.7020264316862"
type textarea "Nursing"
type input "1.7020264316862"
type textarea "Nursing"
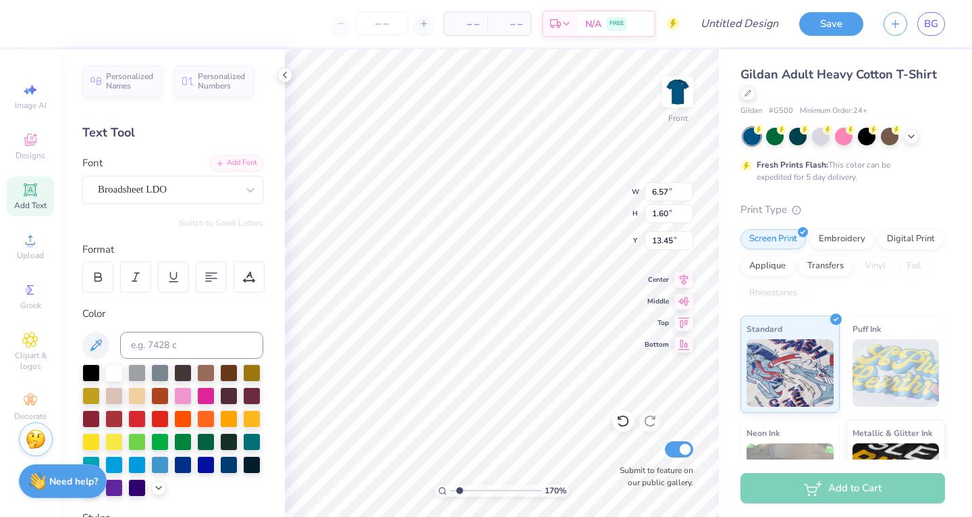
type input "1.7020264316862"
type textarea "Nursing C"
type input "1.7020264316862"
type textarea "Nursing Cl"
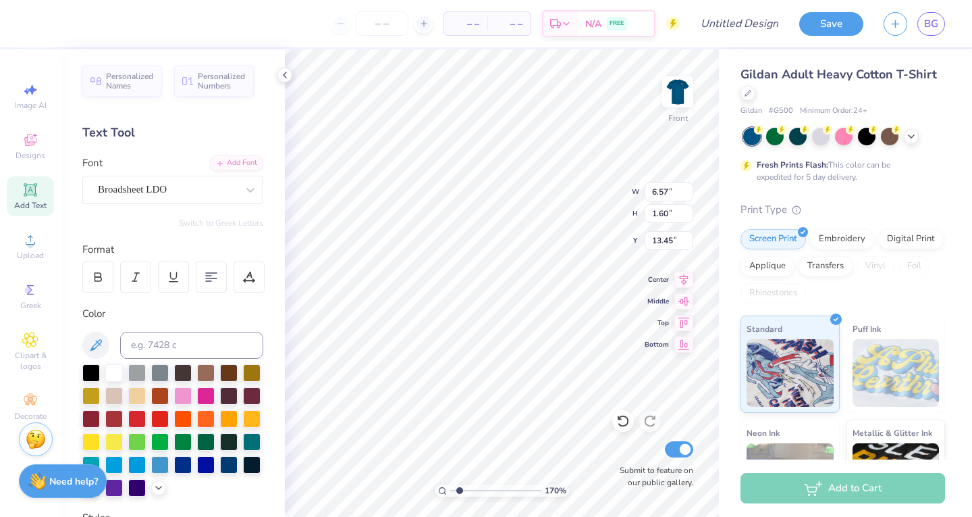
type input "1.7020264316862"
type textarea "Nursing Club"
type input "1.7020264316862"
type input "8.34"
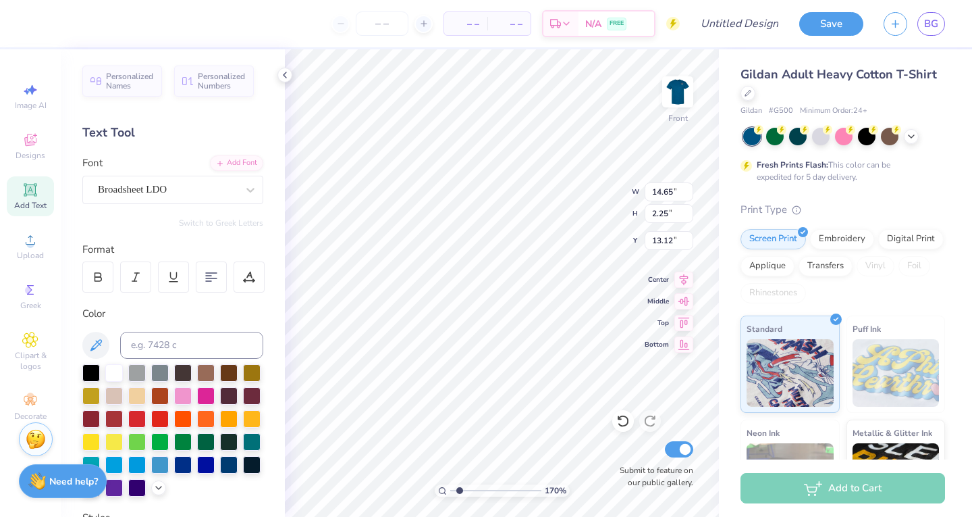
type input "1.28"
type input "1.7020264316862"
type input "13.15"
type input "1.7020264316862"
type input "10.79"
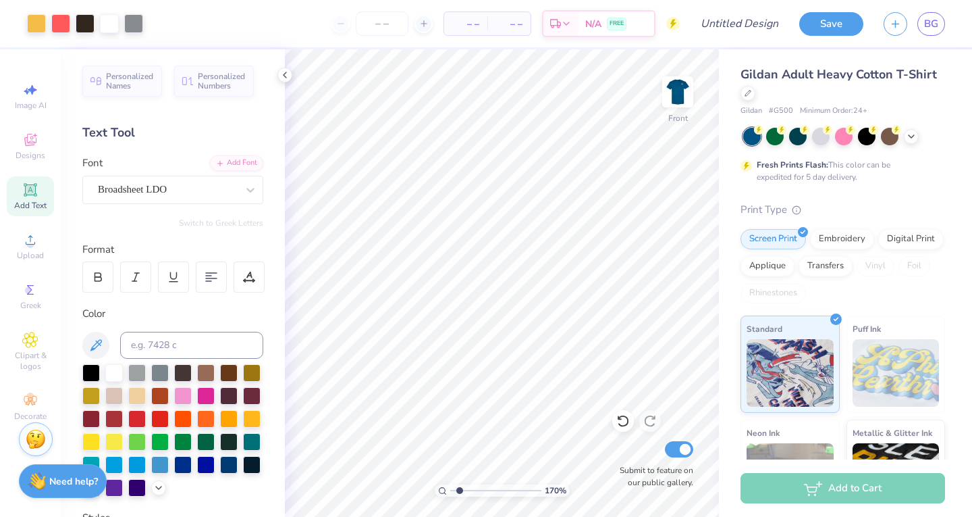
type input "1.7020264316862"
